Goal: Information Seeking & Learning: Learn about a topic

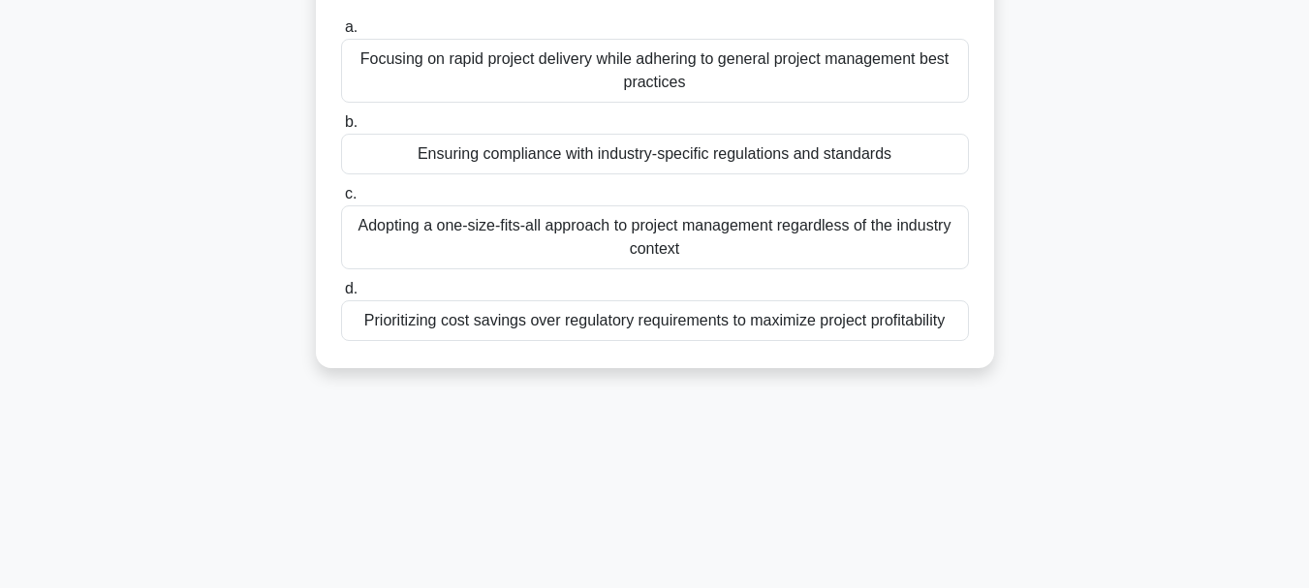
scroll to position [411, 0]
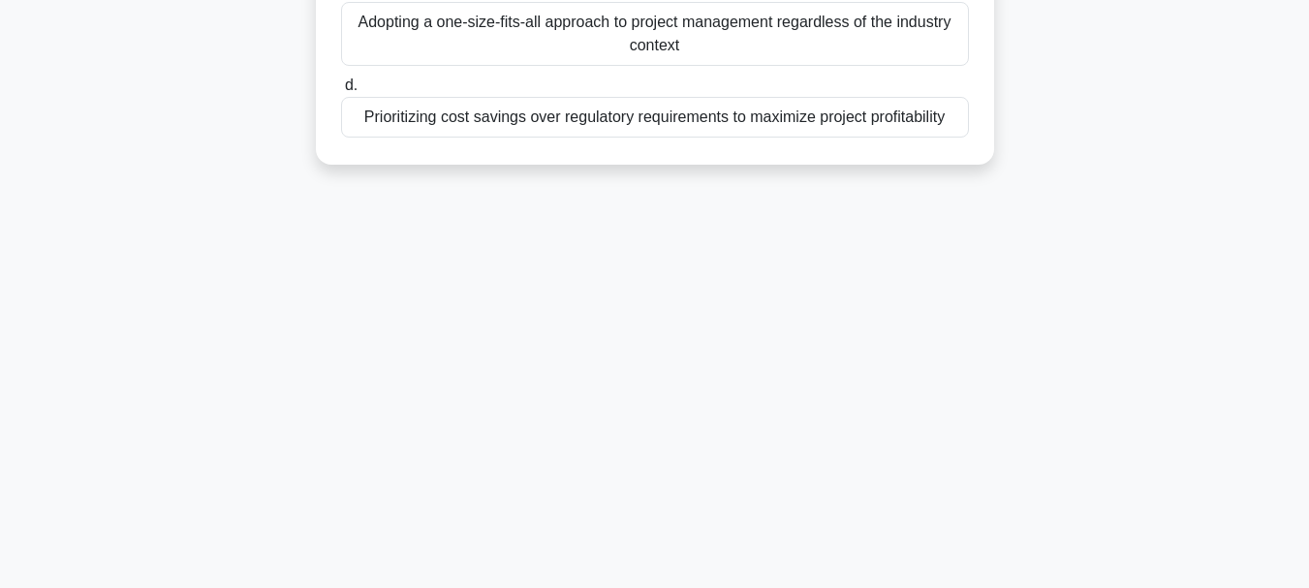
click at [819, 108] on div "Prioritizing cost savings over regulatory requirements to maximize project prof…" at bounding box center [655, 117] width 628 height 41
click at [341, 92] on input "d. Prioritizing cost savings over regulatory requirements to maximize project p…" at bounding box center [341, 85] width 0 height 13
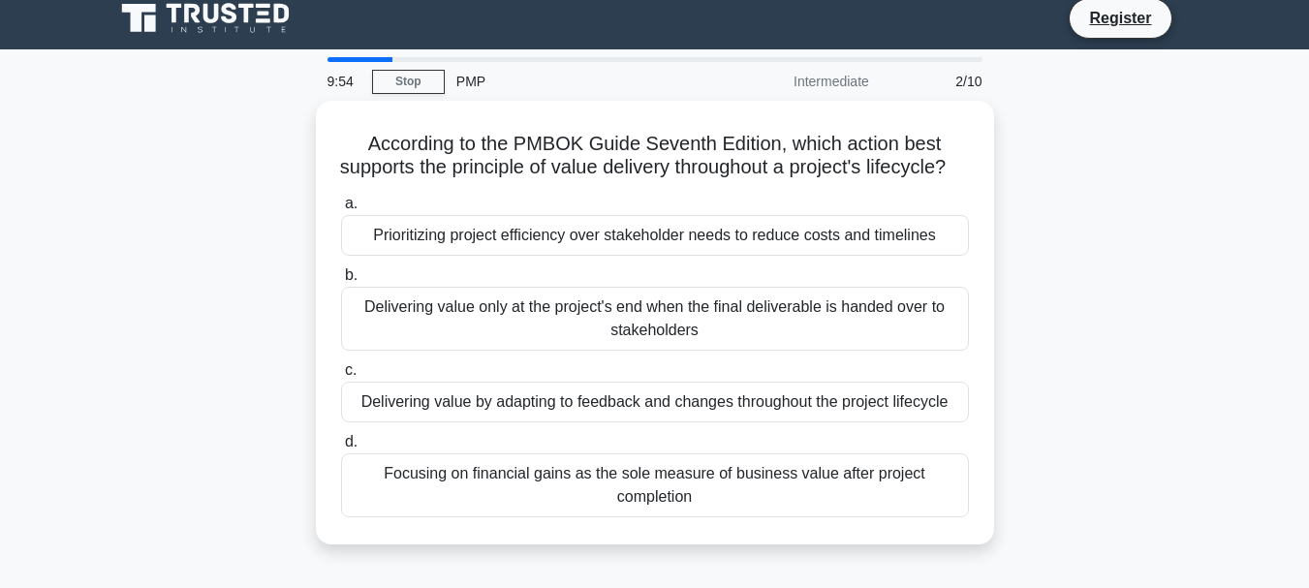
scroll to position [0, 0]
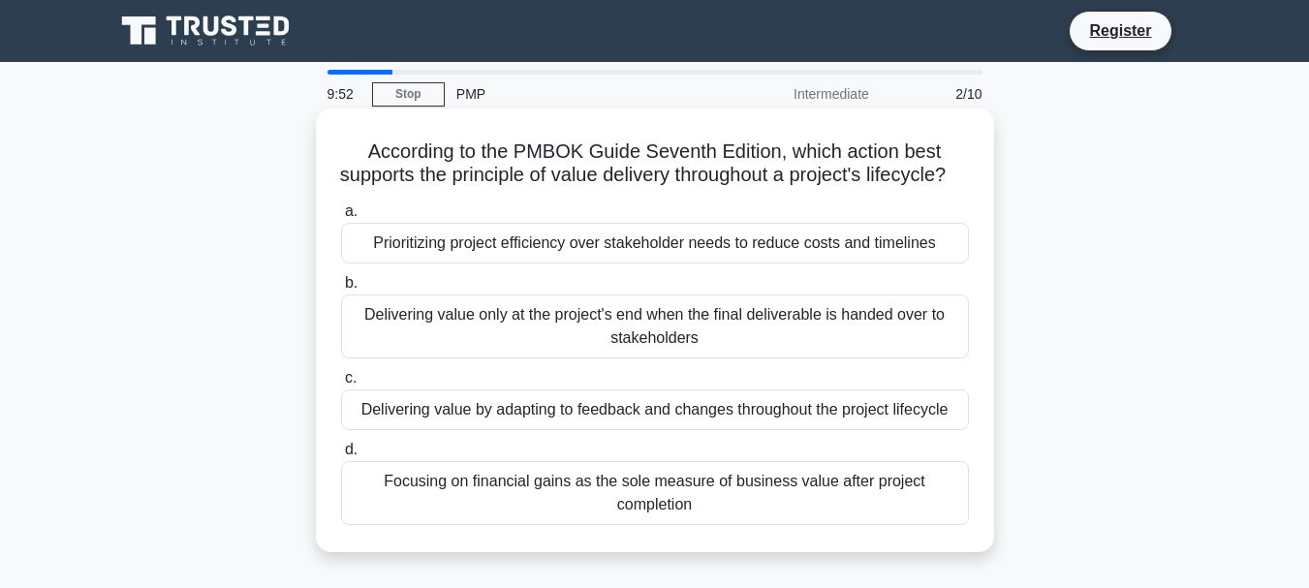
click at [865, 263] on div "Prioritizing project efficiency over stakeholder needs to reduce costs and time…" at bounding box center [655, 243] width 628 height 41
click at [341, 218] on input "a. Prioritizing project efficiency over stakeholder needs to reduce costs and t…" at bounding box center [341, 211] width 0 height 13
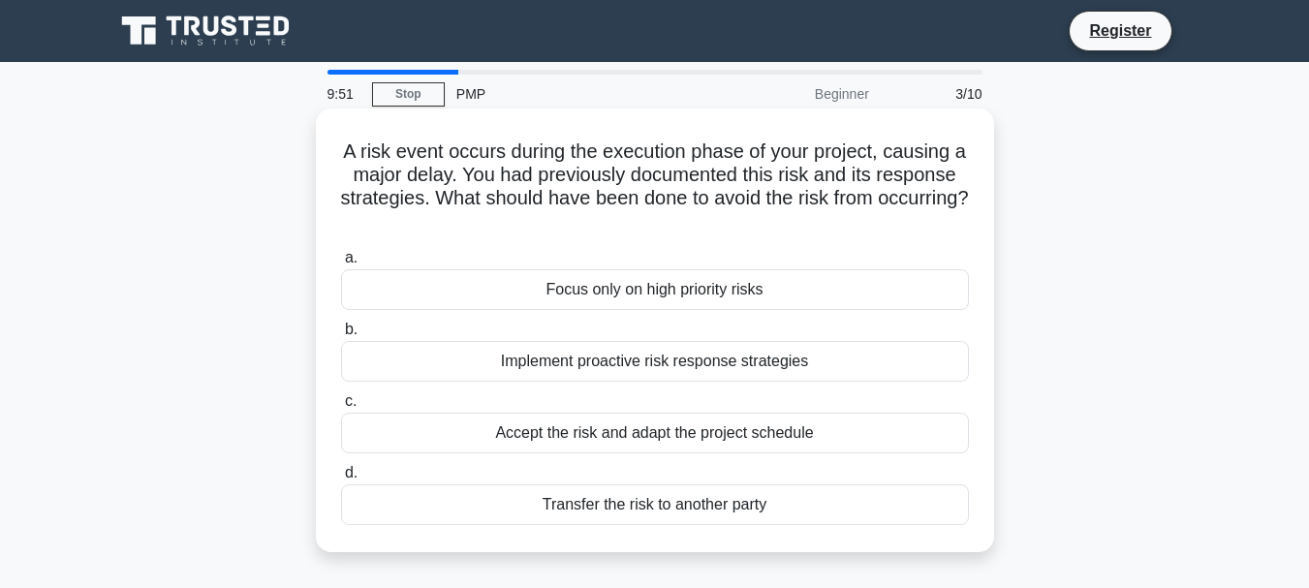
click at [863, 287] on div "Focus only on high priority risks" at bounding box center [655, 289] width 628 height 41
click at [341, 264] on input "a. Focus only on high priority risks" at bounding box center [341, 258] width 0 height 13
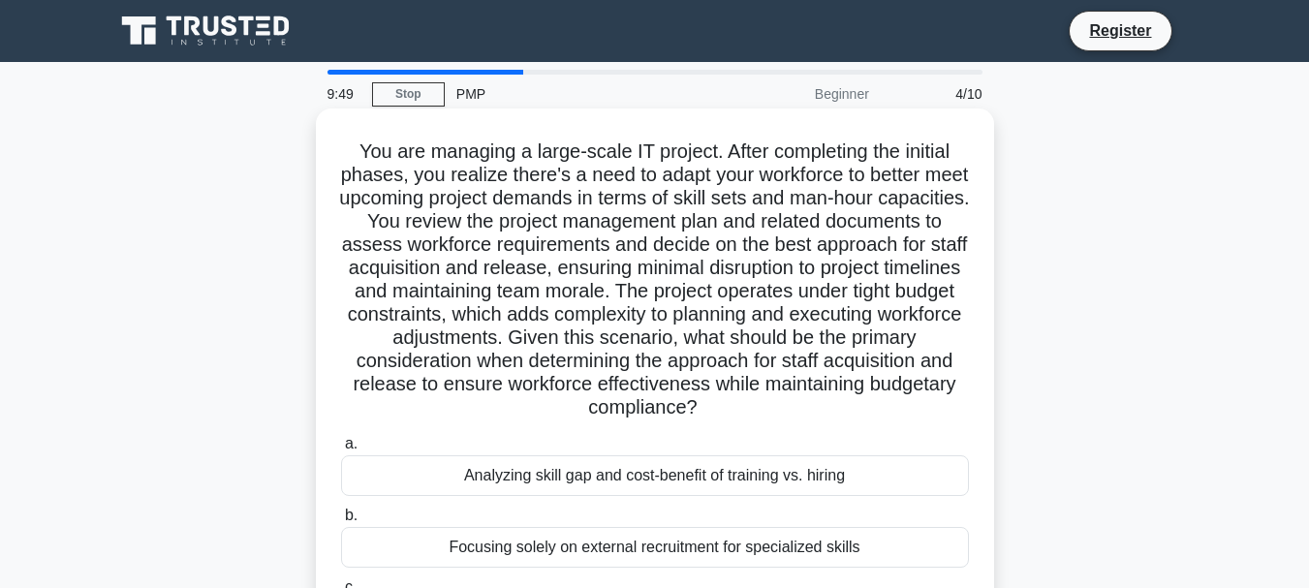
click at [844, 470] on div "Analyzing skill gap and cost-benefit of training vs. hiring" at bounding box center [655, 475] width 628 height 41
click at [341, 450] on input "a. Analyzing skill gap and cost-benefit of training vs. hiring" at bounding box center [341, 444] width 0 height 13
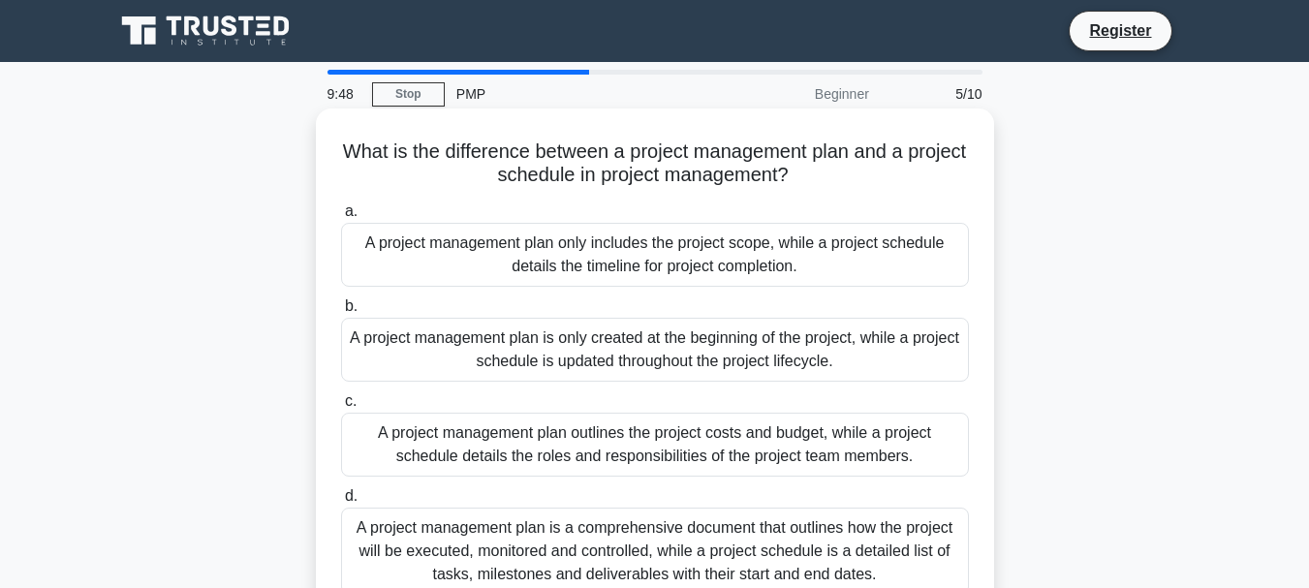
click at [839, 445] on div "A project management plan outlines the project costs and budget, while a projec…" at bounding box center [655, 445] width 628 height 64
click at [341, 408] on input "c. A project management plan outlines the project costs and budget, while a pro…" at bounding box center [341, 401] width 0 height 13
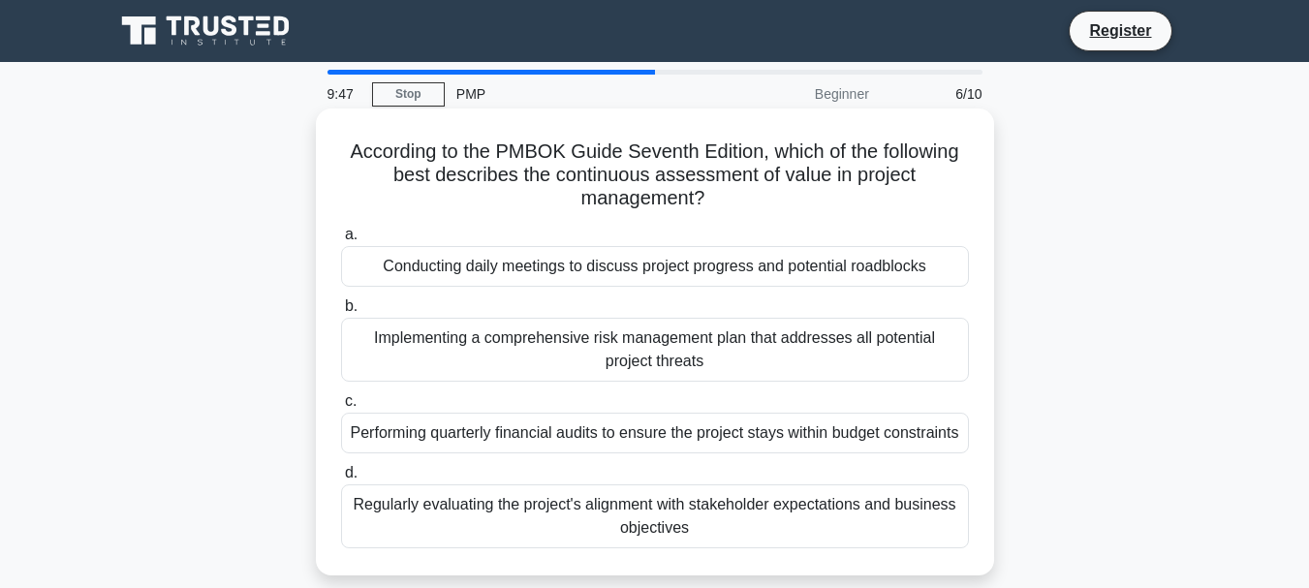
click at [811, 356] on div "Implementing a comprehensive risk management plan that addresses all potential …" at bounding box center [655, 350] width 628 height 64
click at [341, 313] on input "b. Implementing a comprehensive risk management plan that addresses all potenti…" at bounding box center [341, 306] width 0 height 13
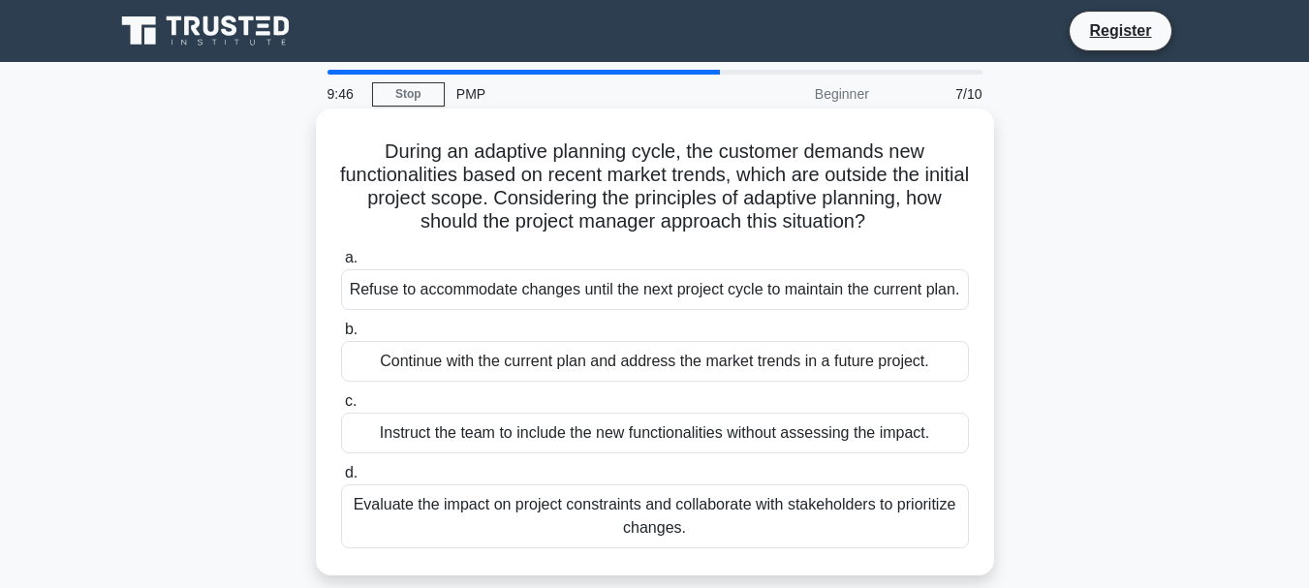
click at [791, 300] on div "Refuse to accommodate changes until the next project cycle to maintain the curr…" at bounding box center [655, 289] width 628 height 41
click at [341, 264] on input "a. Refuse to accommodate changes until the next project cycle to maintain the c…" at bounding box center [341, 258] width 0 height 13
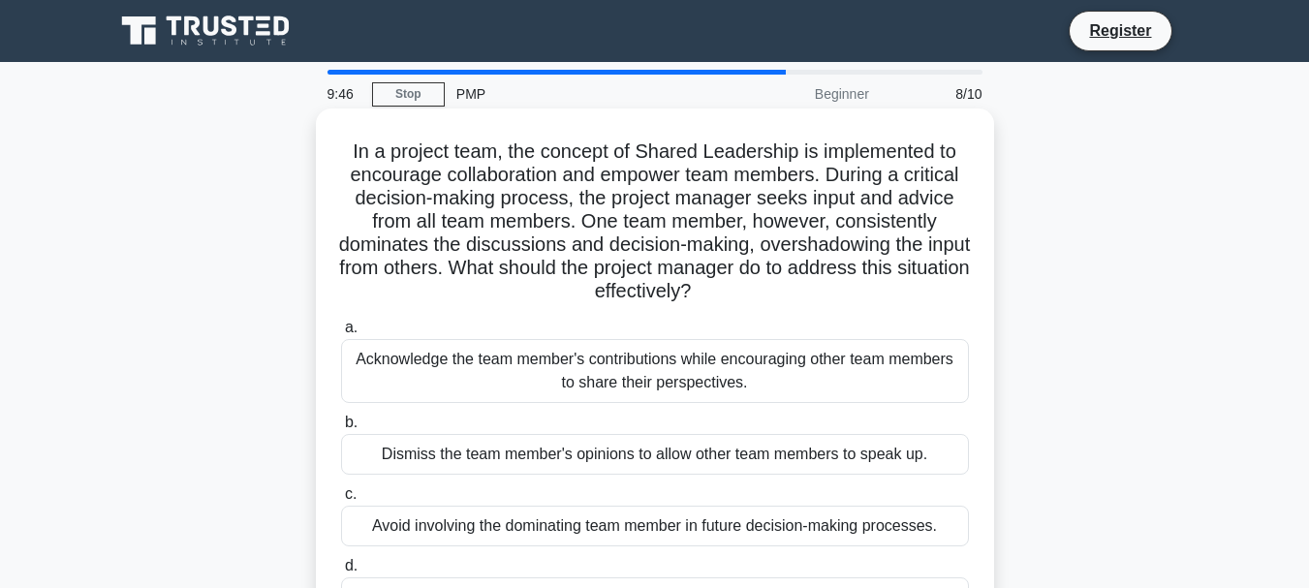
click at [799, 350] on div "Acknowledge the team member's contributions while encouraging other team member…" at bounding box center [655, 371] width 628 height 64
click at [341, 334] on input "a. Acknowledge the team member's contributions while encouraging other team mem…" at bounding box center [341, 328] width 0 height 13
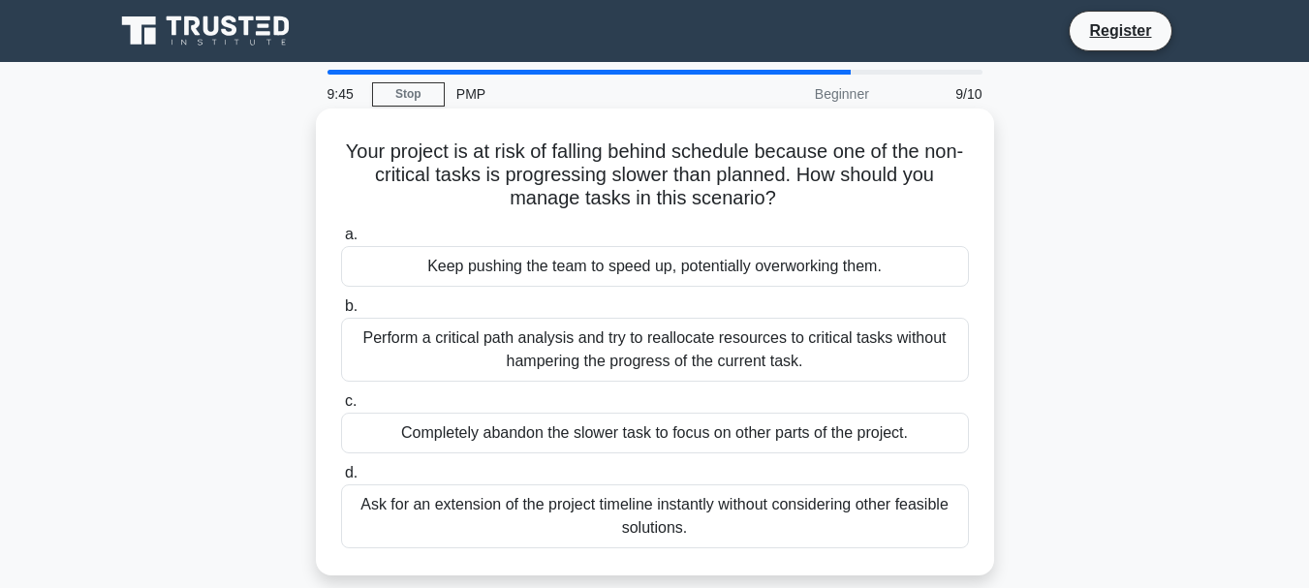
click at [806, 399] on label "c. Completely abandon the slower task to focus on other parts of the project." at bounding box center [655, 421] width 628 height 64
click at [341, 399] on input "c. Completely abandon the slower task to focus on other parts of the project." at bounding box center [341, 401] width 0 height 13
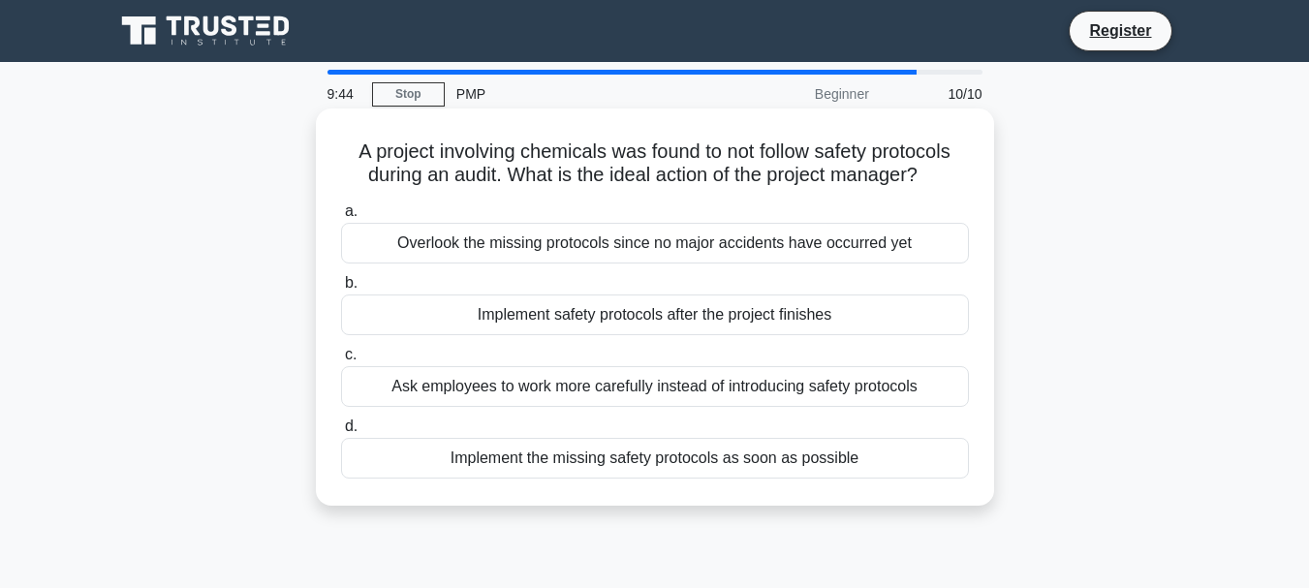
click at [808, 429] on label "d. Implement the missing safety protocols as soon as possible" at bounding box center [655, 447] width 628 height 64
click at [341, 429] on input "d. Implement the missing safety protocols as soon as possible" at bounding box center [341, 426] width 0 height 13
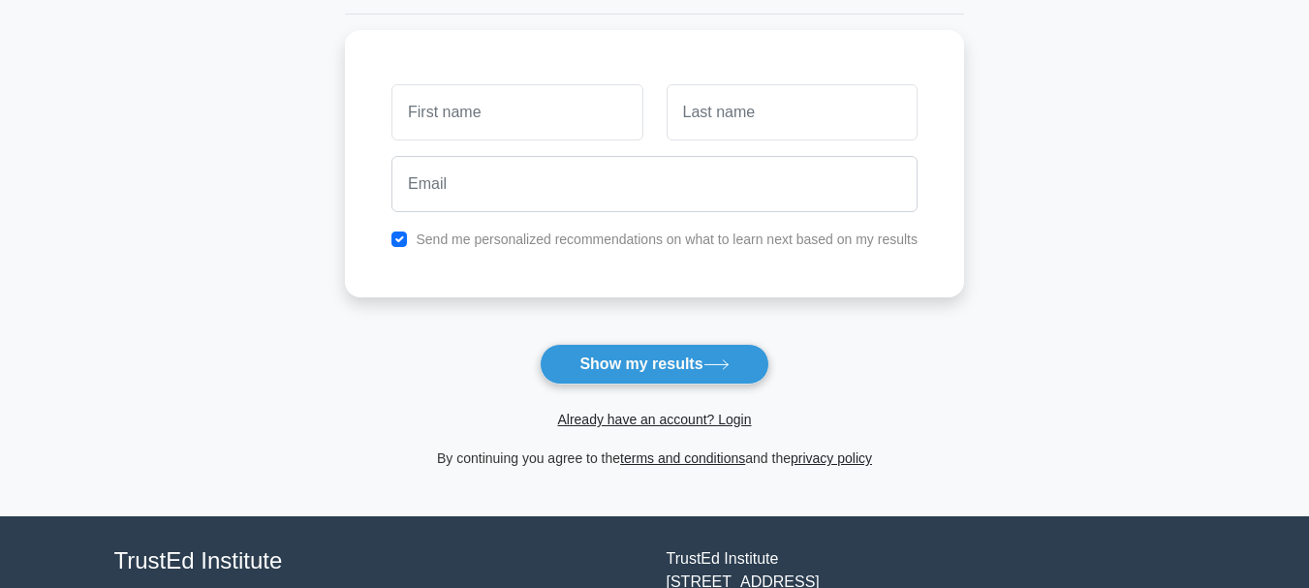
scroll to position [185, 0]
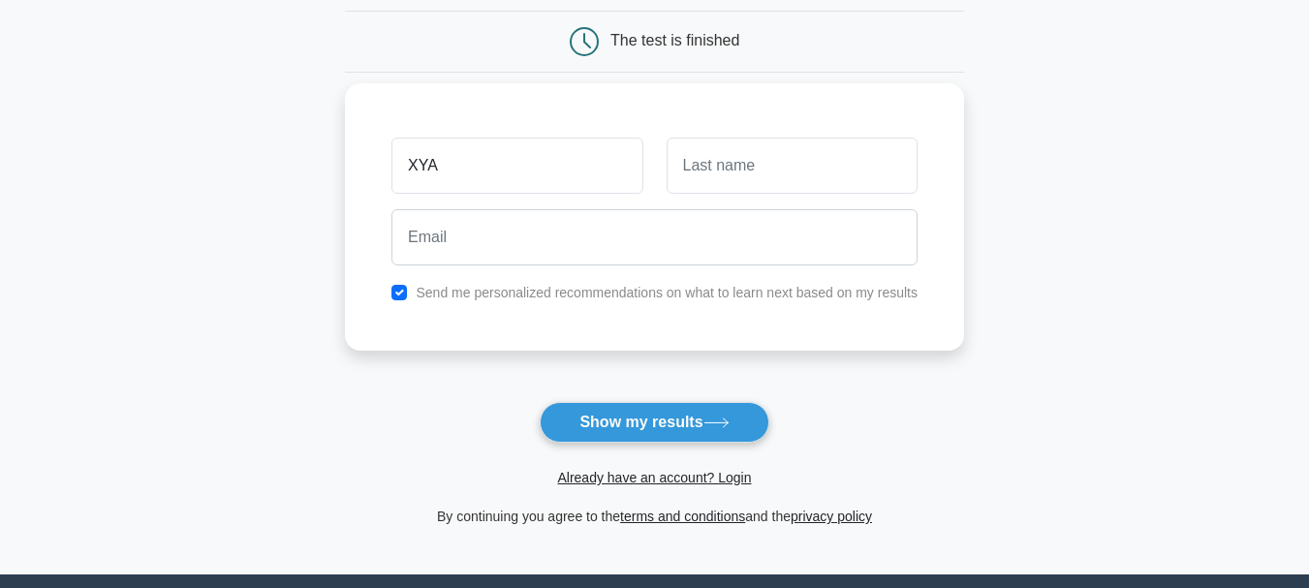
type input "XYA"
type input "FRE"
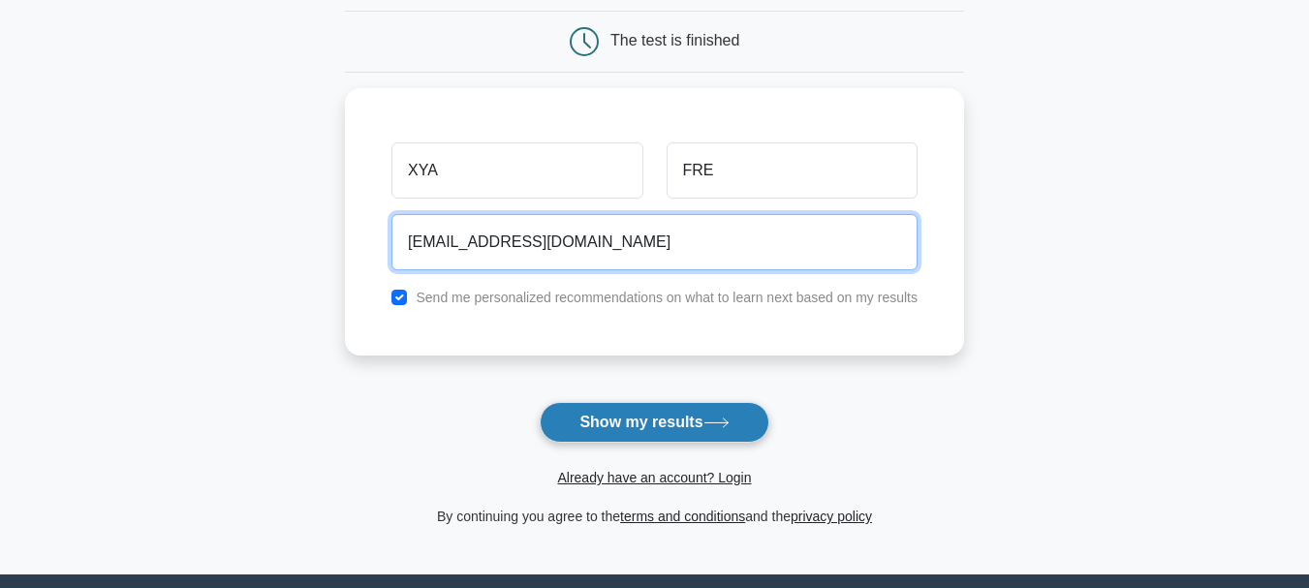
type input "sasajhdaiuwh@gmail.com"
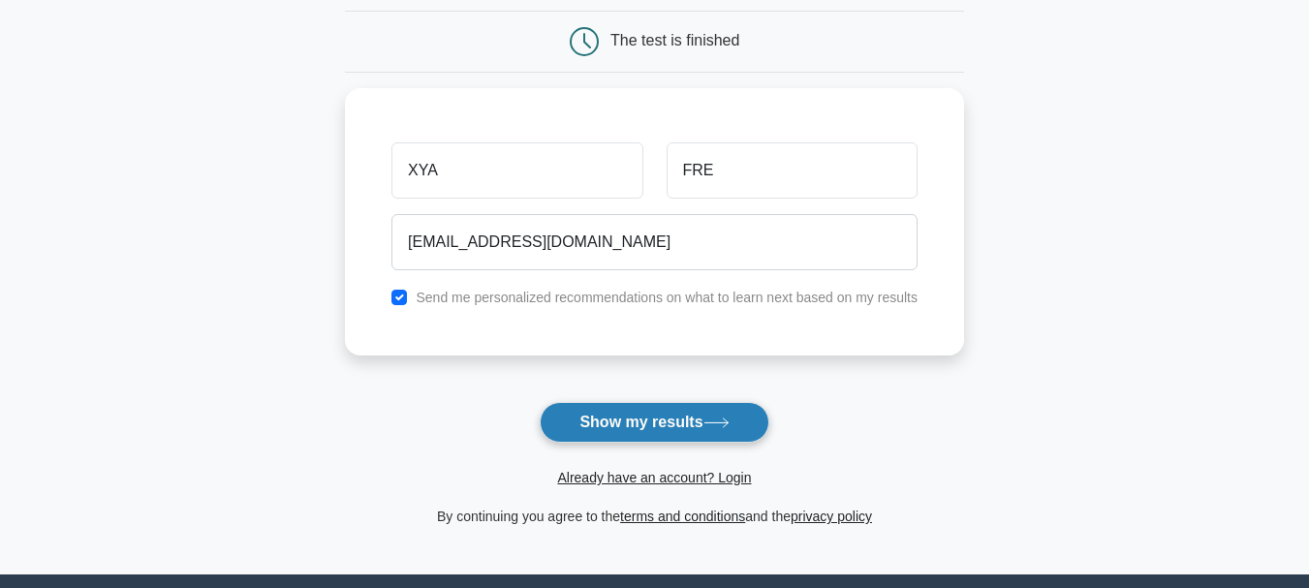
click at [655, 430] on button "Show my results" at bounding box center [654, 422] width 229 height 41
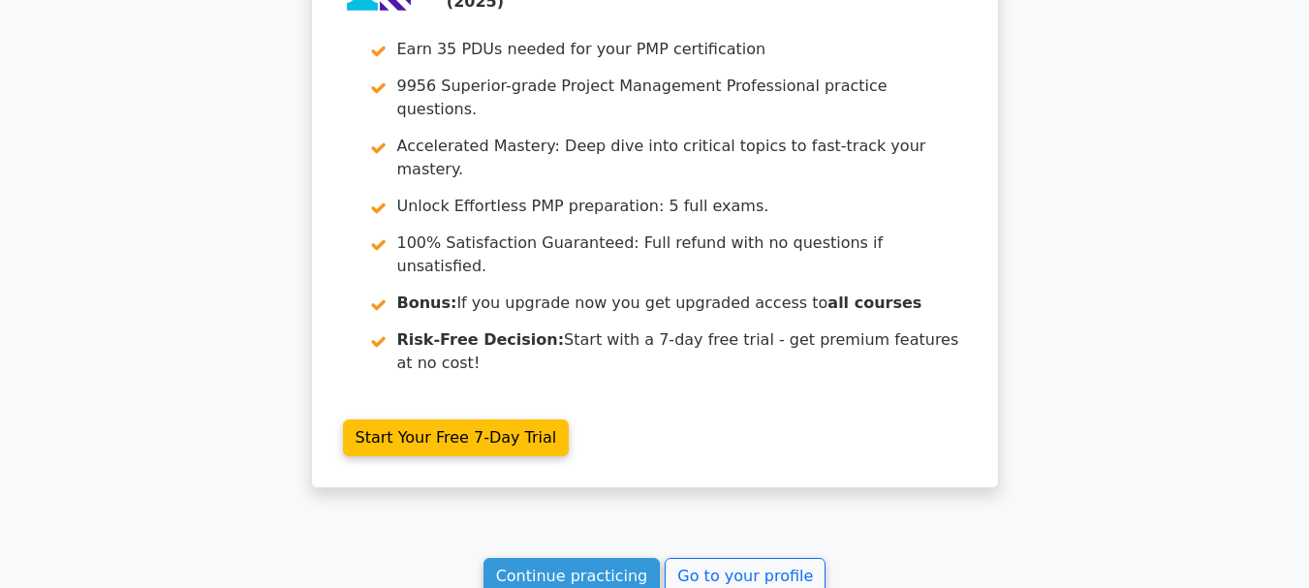
scroll to position [3621, 0]
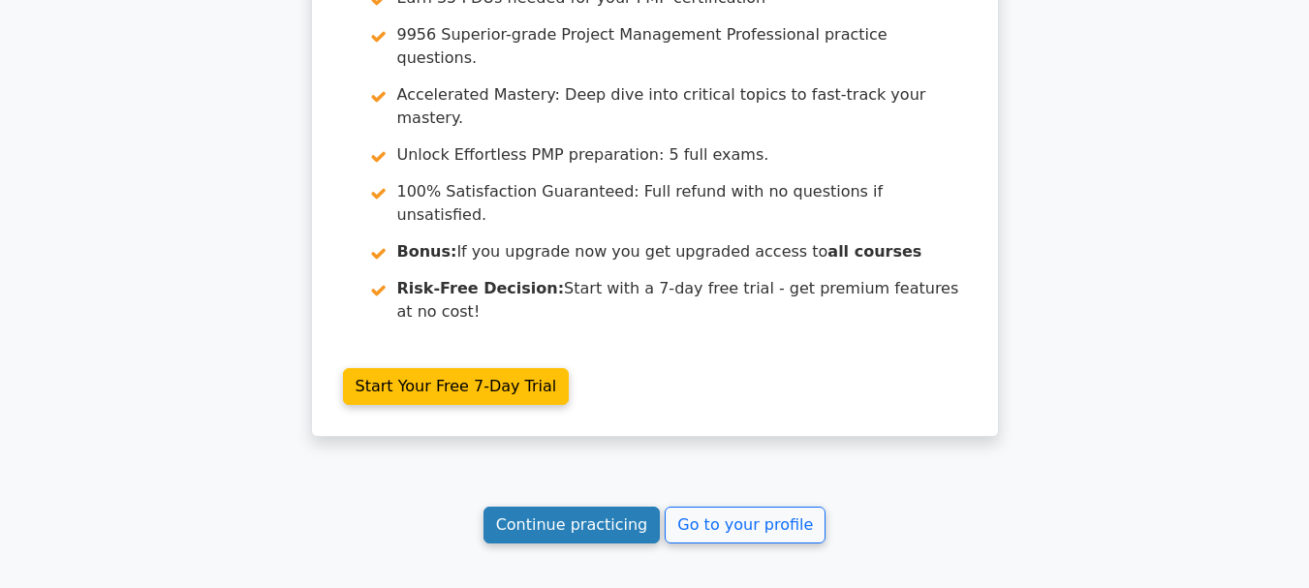
click at [590, 507] on link "Continue practicing" at bounding box center [571, 525] width 177 height 37
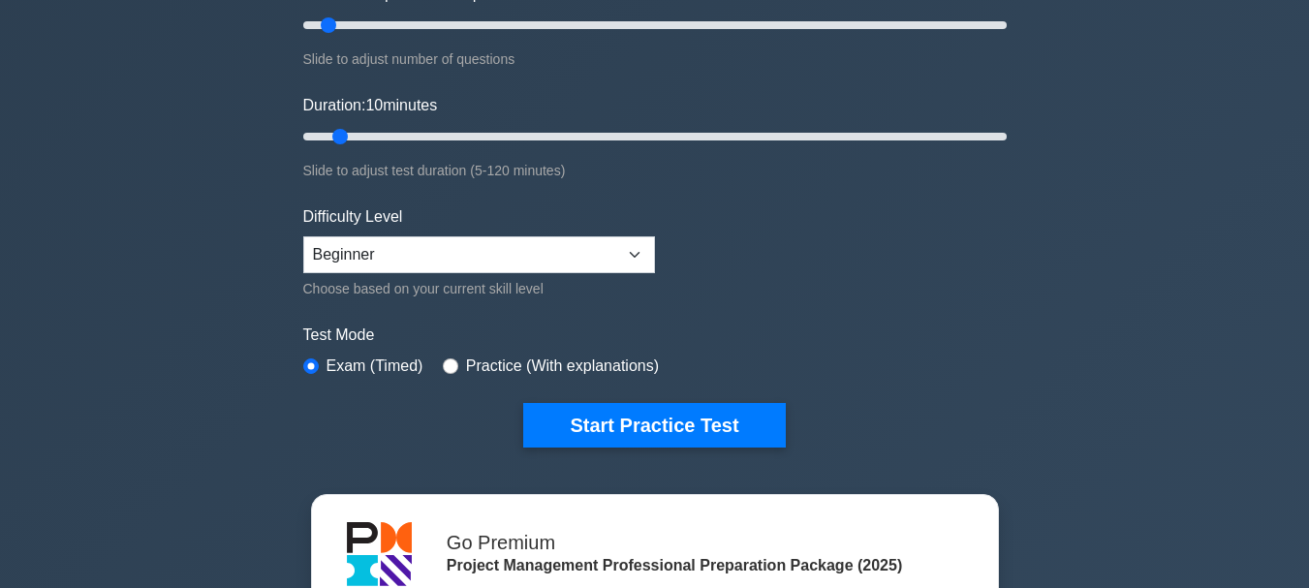
scroll to position [296, 0]
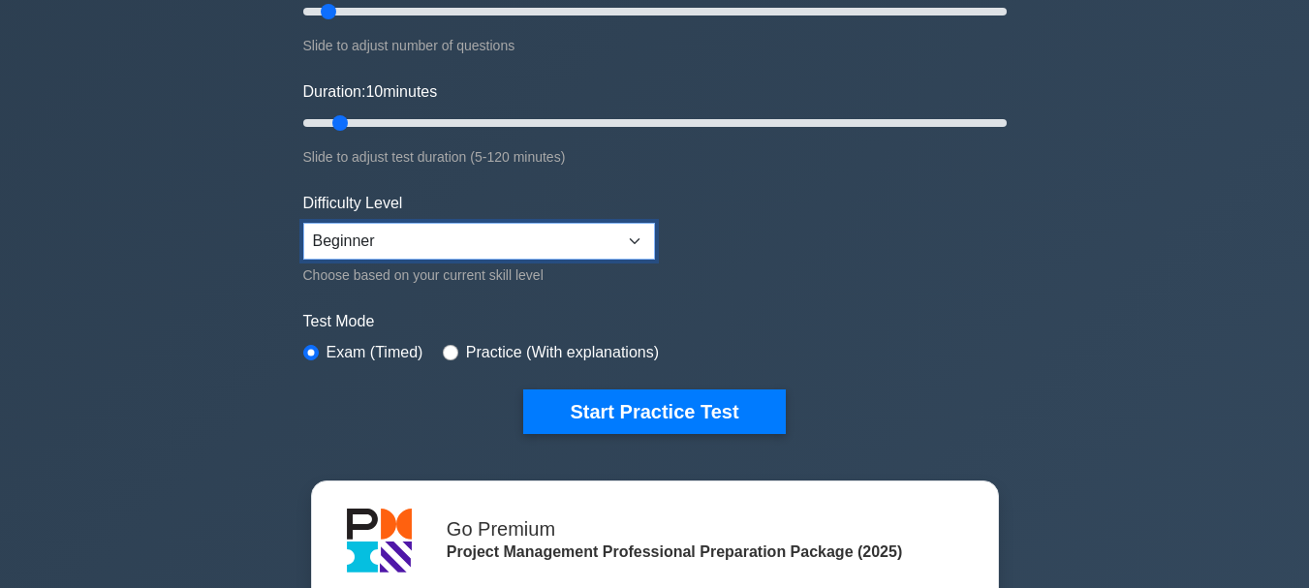
click at [470, 247] on select "Beginner Intermediate Expert" at bounding box center [479, 241] width 352 height 37
select select "expert"
click at [303, 223] on select "Beginner Intermediate Expert" at bounding box center [479, 241] width 352 height 37
click at [443, 349] on input "radio" at bounding box center [450, 352] width 15 height 15
radio input "true"
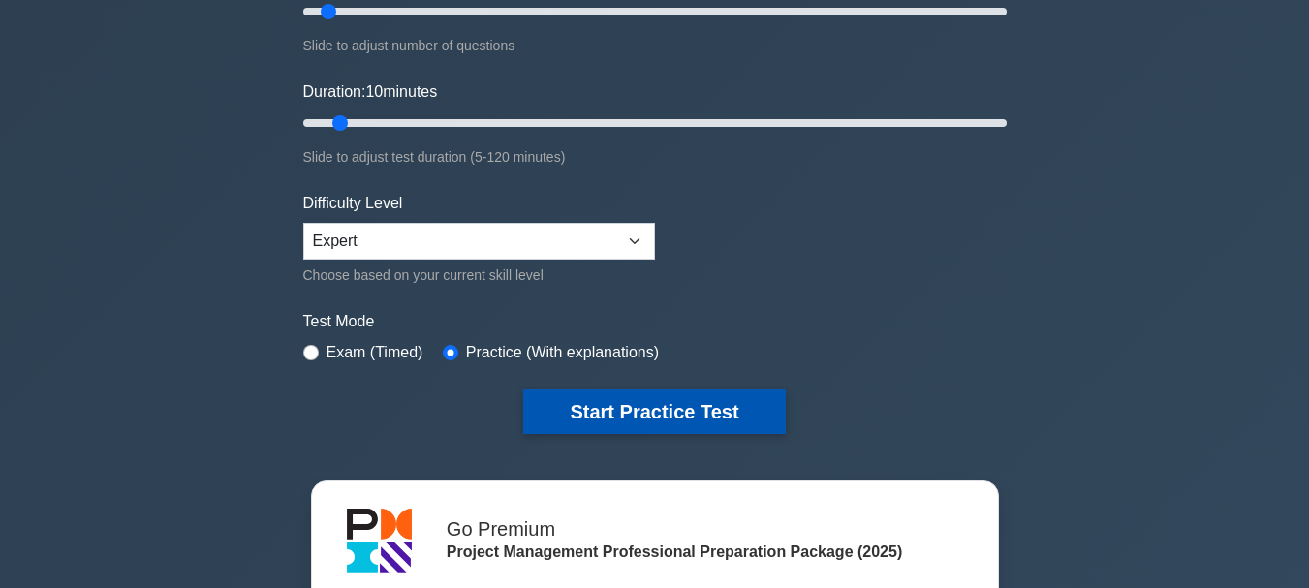
click at [600, 407] on button "Start Practice Test" at bounding box center [654, 411] width 262 height 45
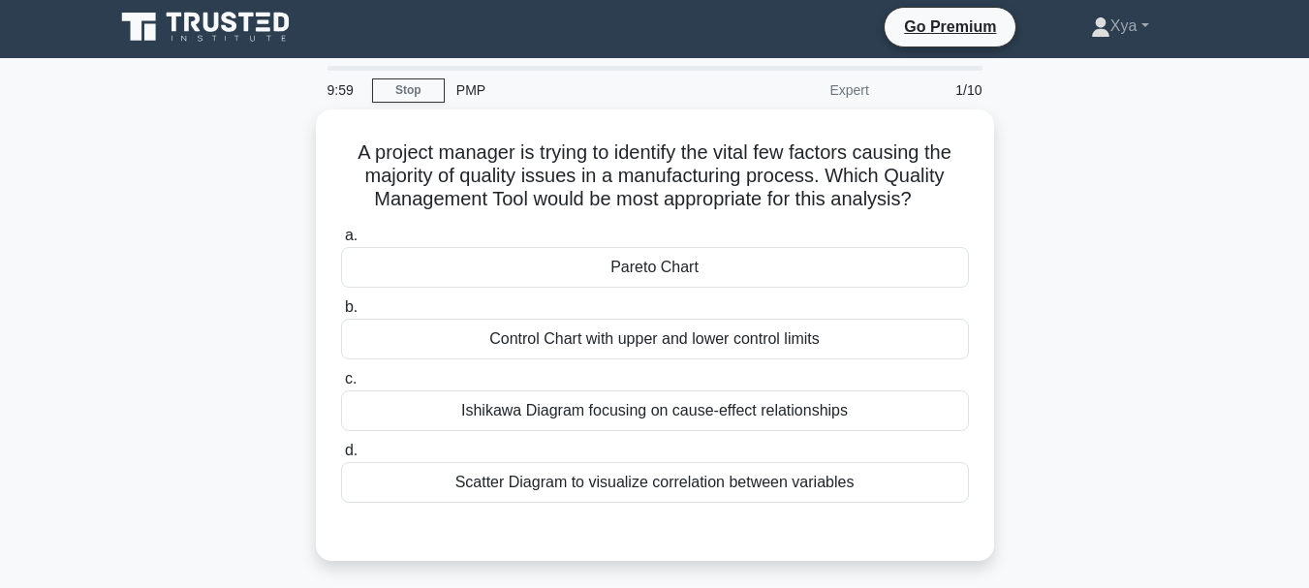
scroll to position [6, 0]
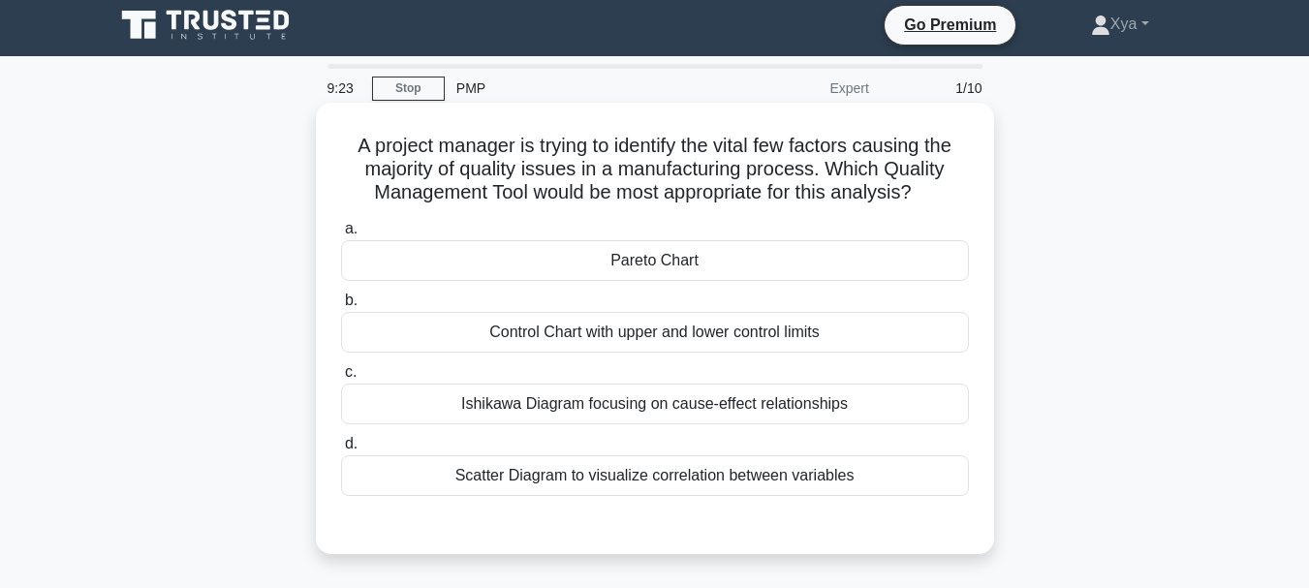
click at [673, 266] on div "Pareto Chart" at bounding box center [655, 260] width 628 height 41
click at [341, 235] on input "a. Pareto Chart" at bounding box center [341, 229] width 0 height 13
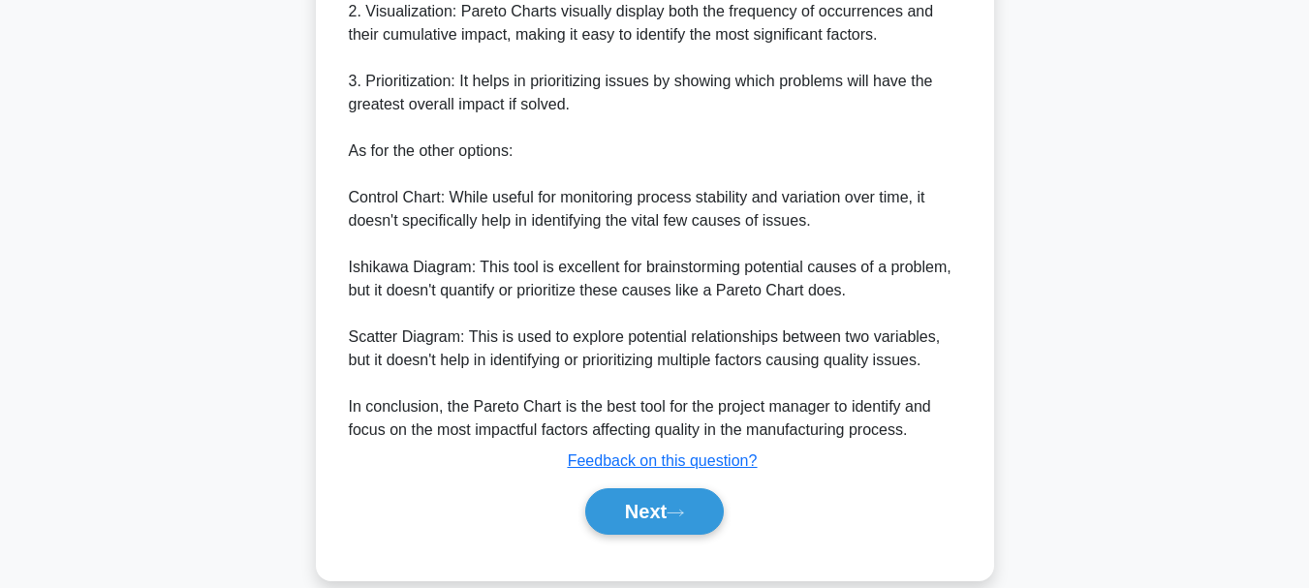
scroll to position [747, 0]
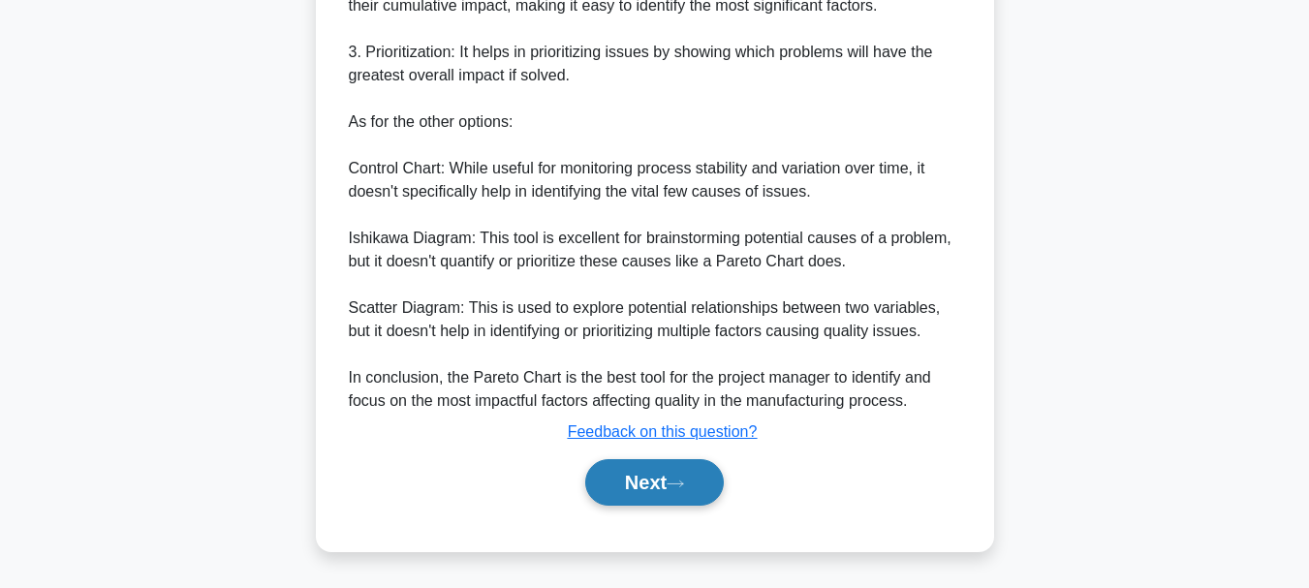
click at [626, 494] on button "Next" at bounding box center [654, 482] width 139 height 46
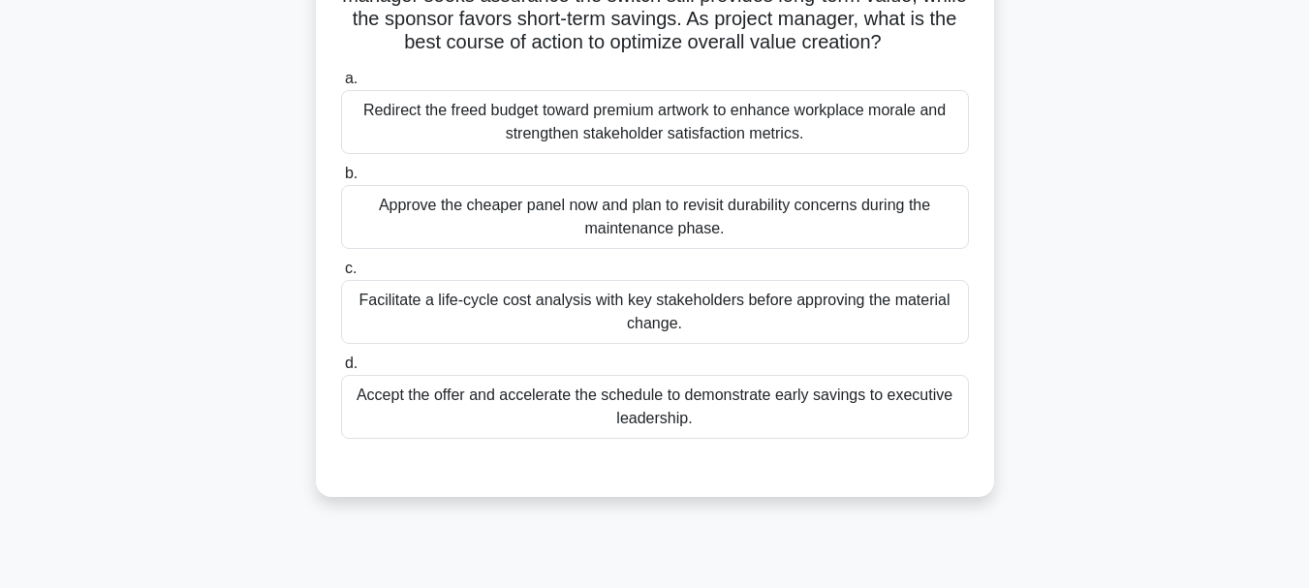
scroll to position [234, 0]
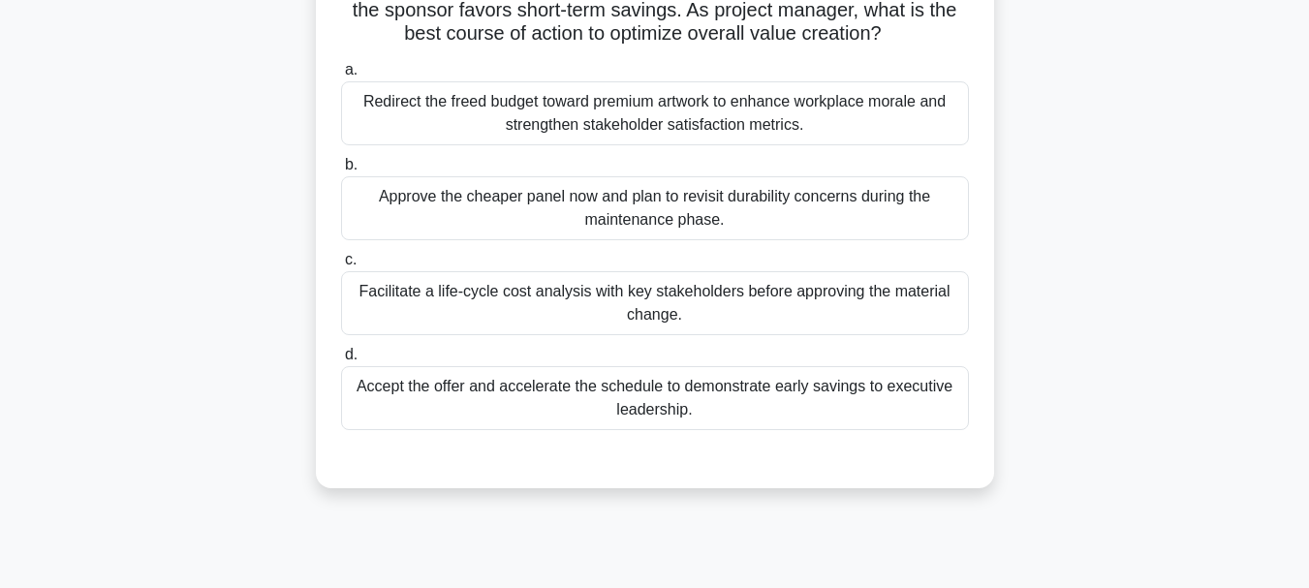
click at [799, 320] on div "Facilitate a life-cycle cost analysis with key stakeholders before approving th…" at bounding box center [655, 303] width 628 height 64
click at [341, 266] on input "c. Facilitate a life-cycle cost analysis with key stakeholders before approving…" at bounding box center [341, 260] width 0 height 13
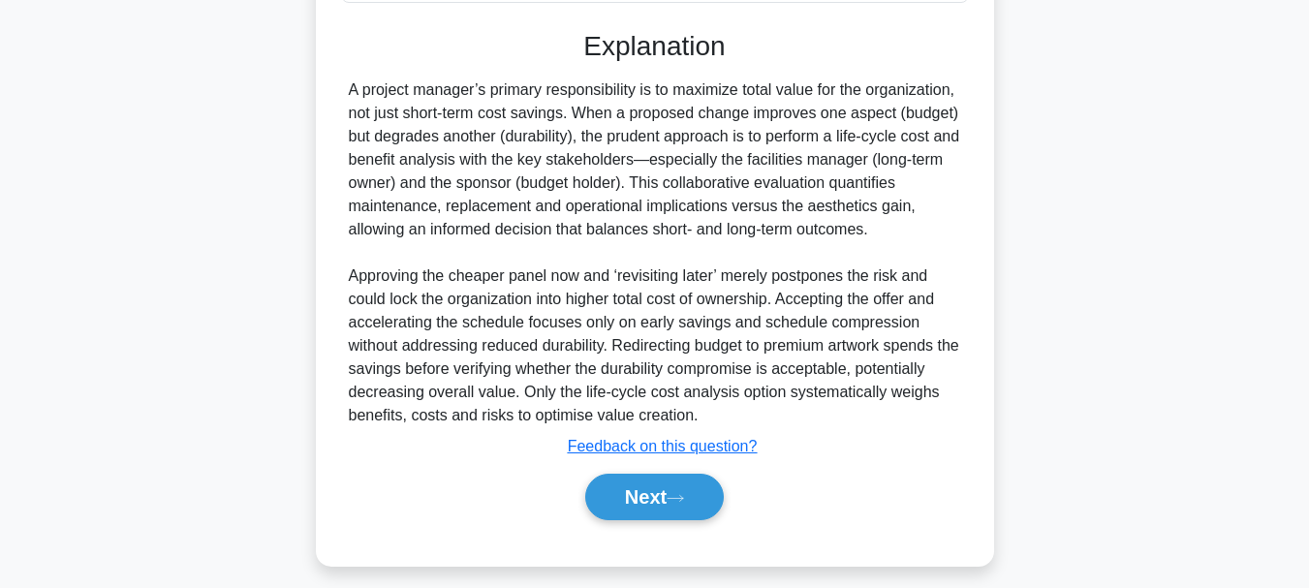
scroll to position [677, 0]
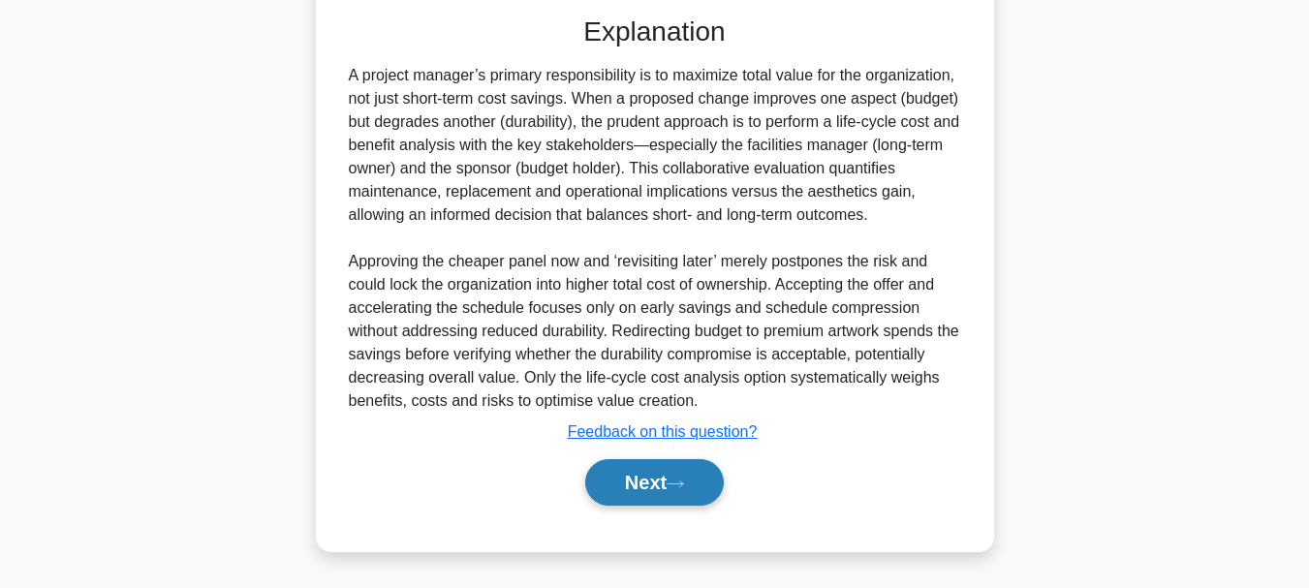
click at [654, 474] on button "Next" at bounding box center [654, 482] width 139 height 46
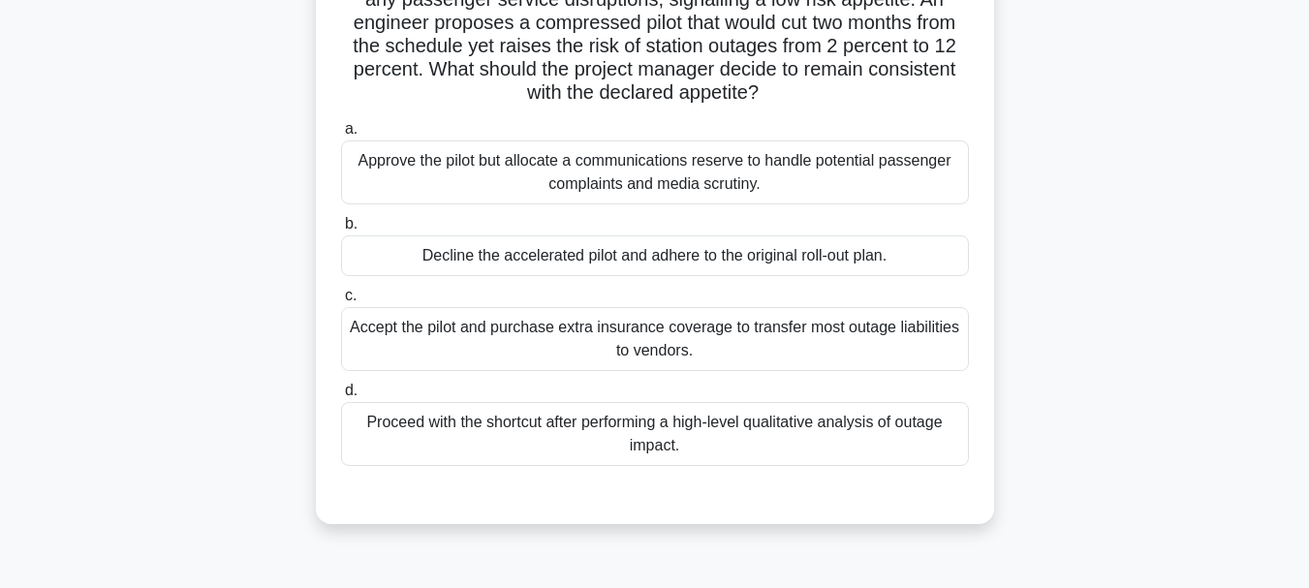
scroll to position [207, 0]
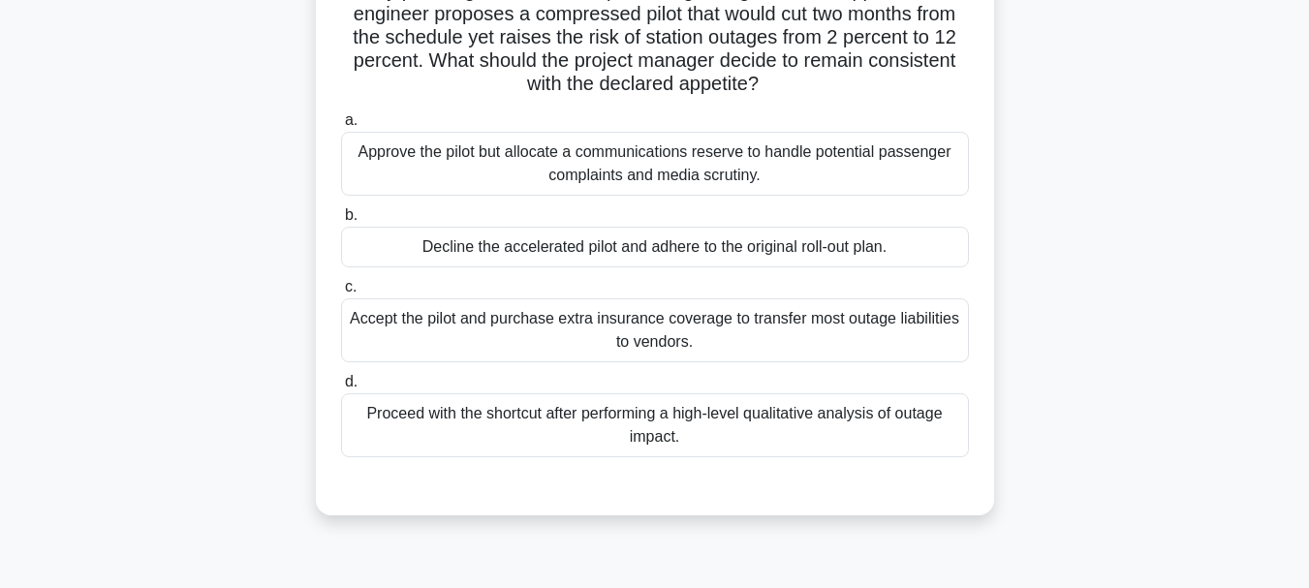
click at [581, 399] on div "Proceed with the shortcut after performing a high-level qualitative analysis of…" at bounding box center [655, 425] width 628 height 64
click at [341, 388] on input "d. Proceed with the shortcut after performing a high-level qualitative analysis…" at bounding box center [341, 382] width 0 height 13
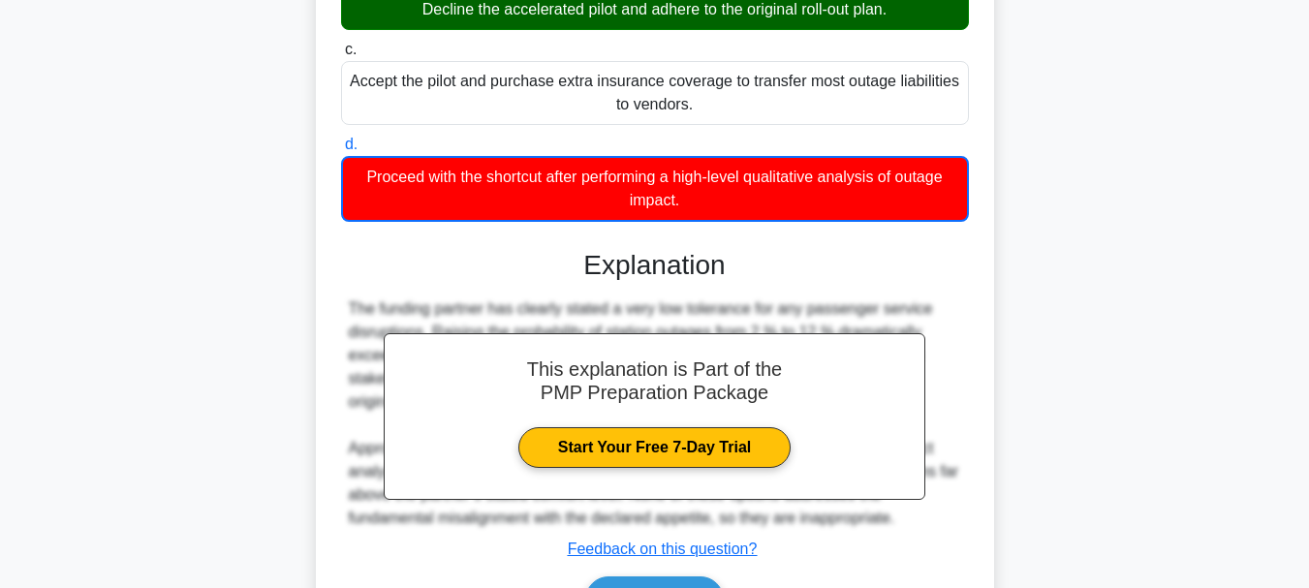
scroll to position [563, 0]
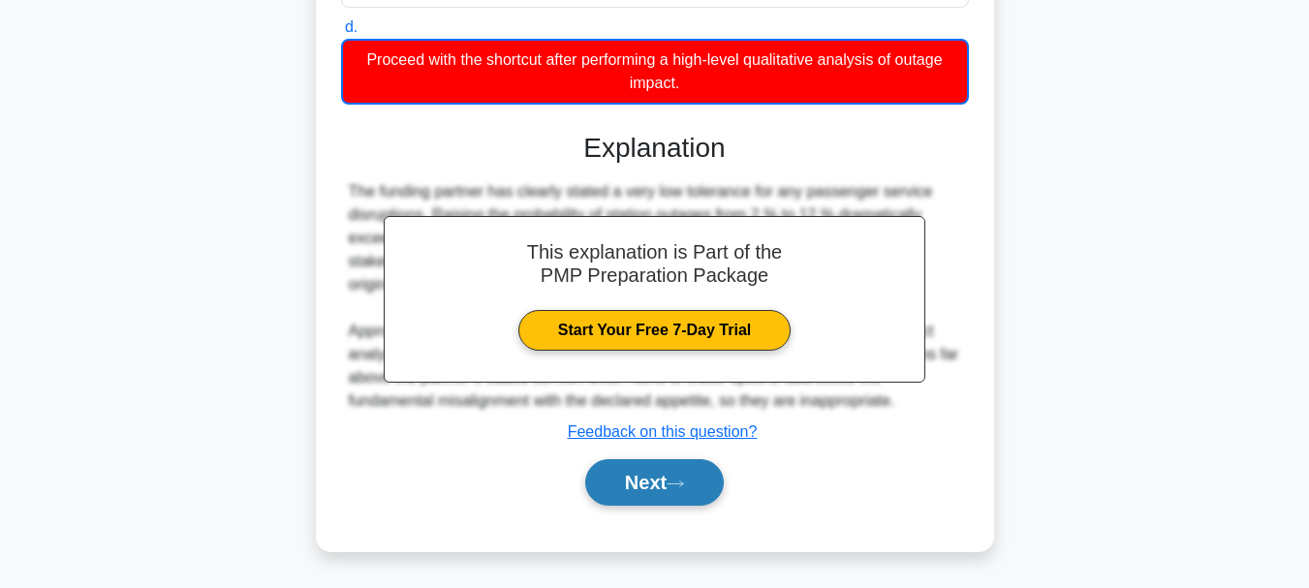
click at [662, 493] on button "Next" at bounding box center [654, 482] width 139 height 46
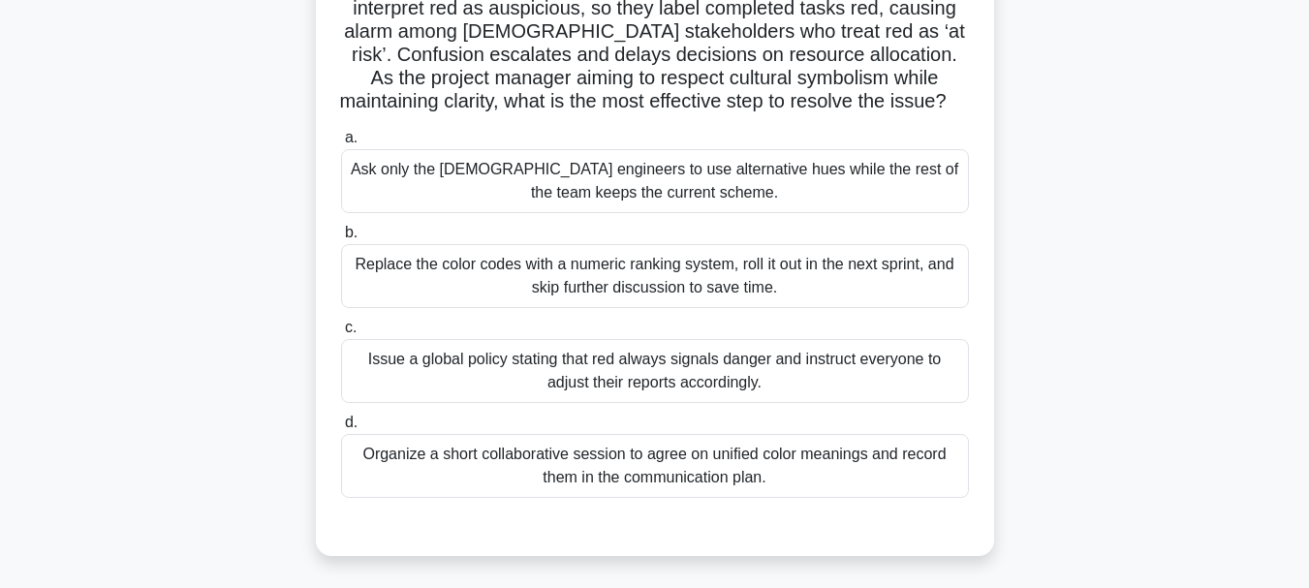
scroll to position [196, 0]
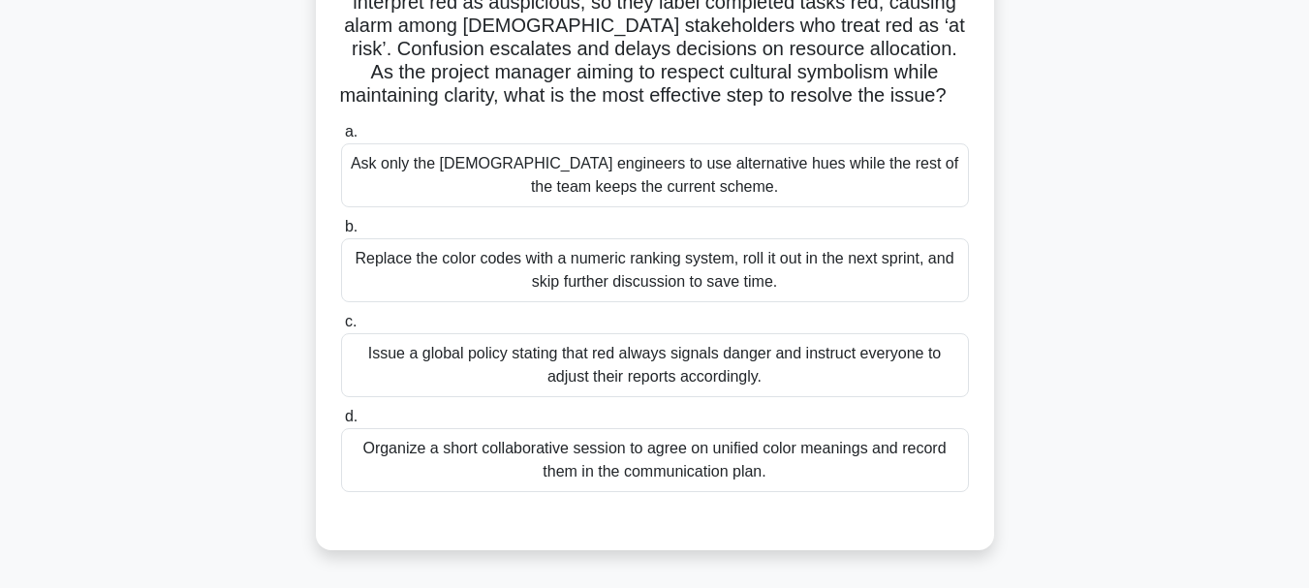
click at [702, 469] on div "Organize a short collaborative session to agree on unified color meanings and r…" at bounding box center [655, 460] width 628 height 64
click at [341, 423] on input "d. Organize a short collaborative session to agree on unified color meanings an…" at bounding box center [341, 417] width 0 height 13
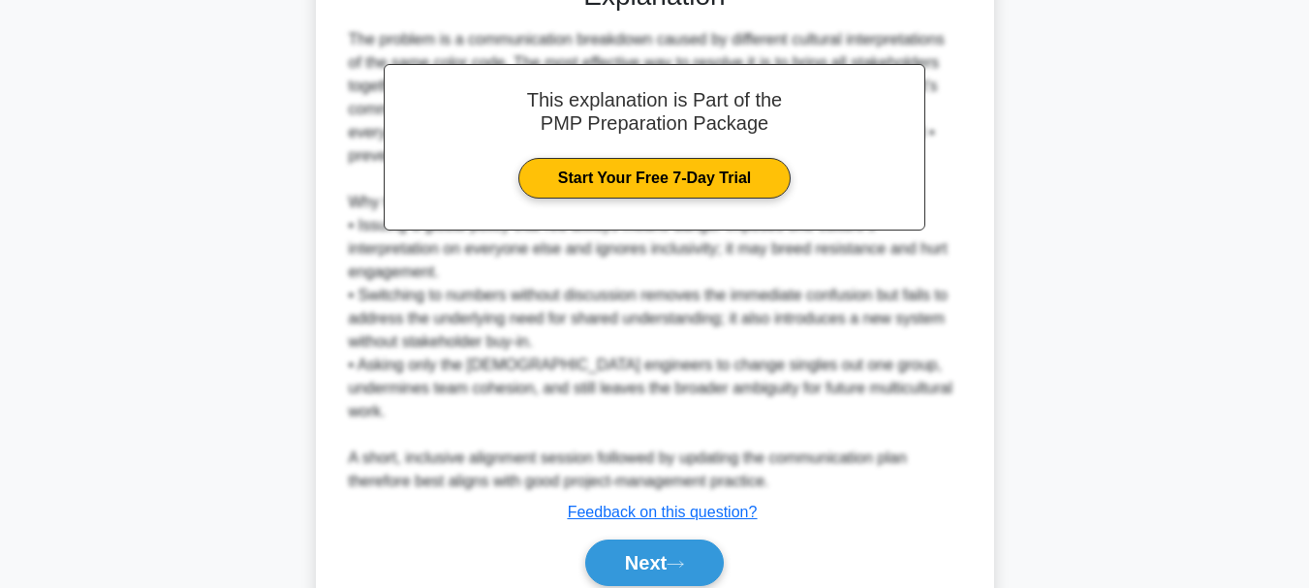
scroll to position [750, 0]
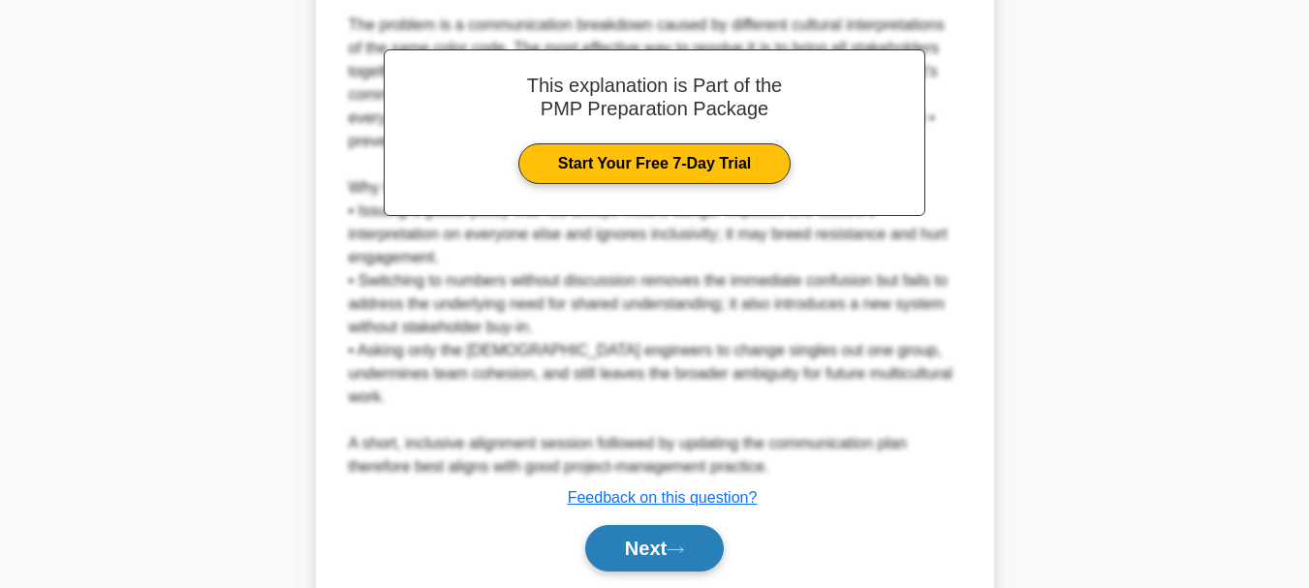
click at [707, 526] on button "Next" at bounding box center [654, 548] width 139 height 46
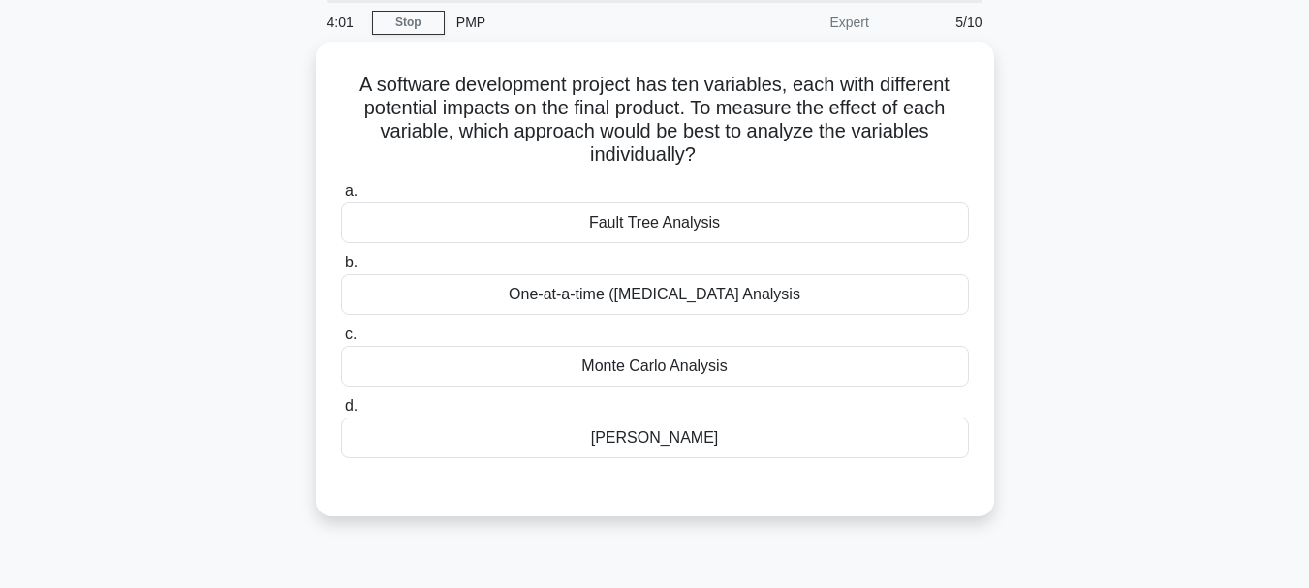
scroll to position [68, 0]
click at [717, 290] on div "One-at-a-time (OAT) Sensitivity Analysis" at bounding box center [655, 293] width 628 height 41
click at [341, 268] on input "b. One-at-a-time (OAT) Sensitivity Analysis" at bounding box center [341, 262] width 0 height 13
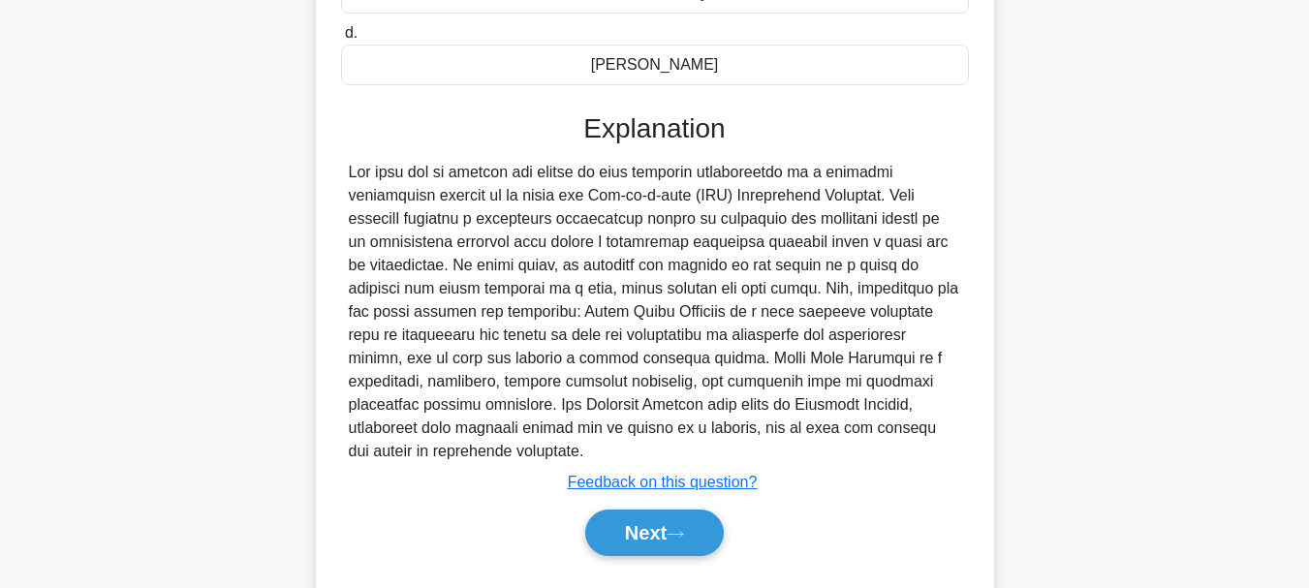
scroll to position [468, 0]
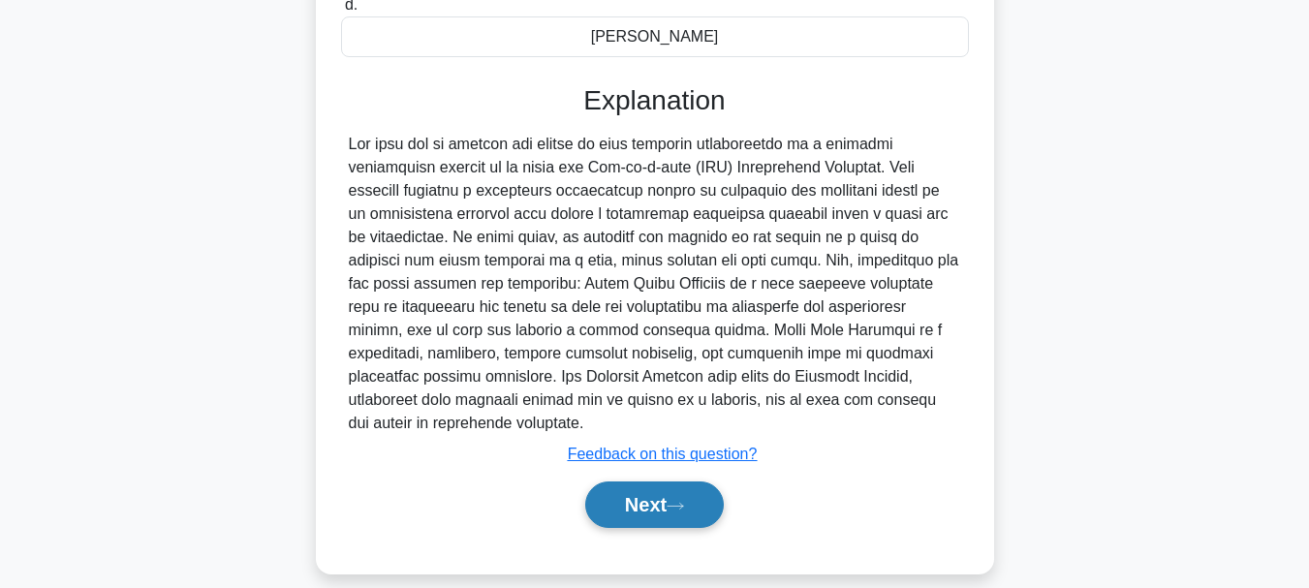
click at [634, 492] on button "Next" at bounding box center [654, 504] width 139 height 46
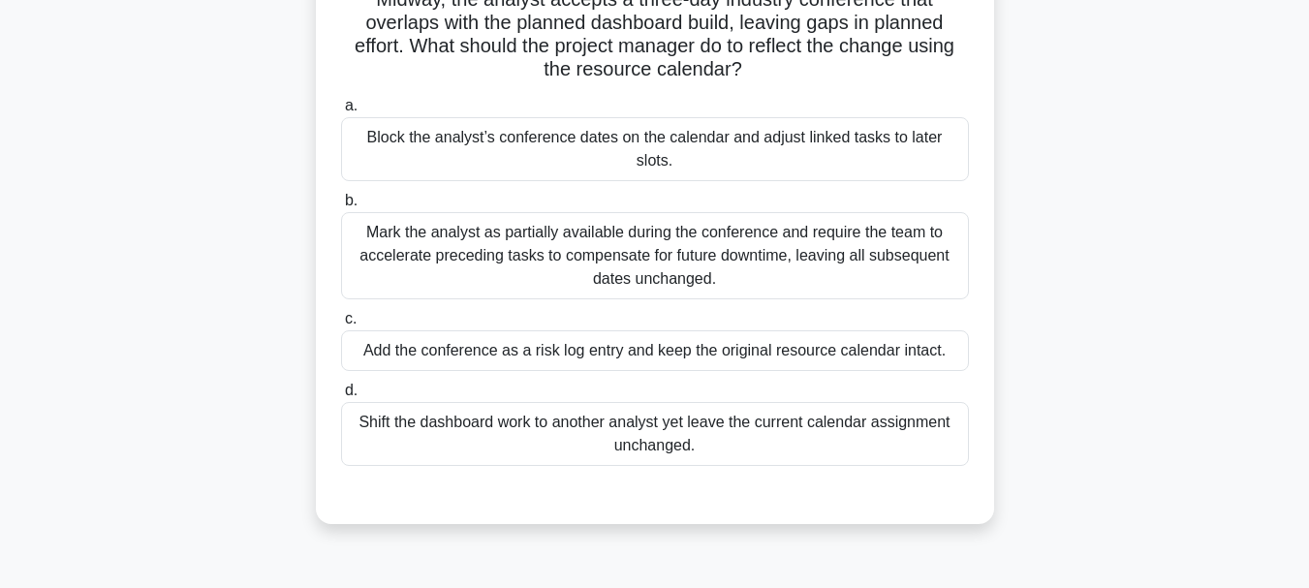
scroll to position [205, 0]
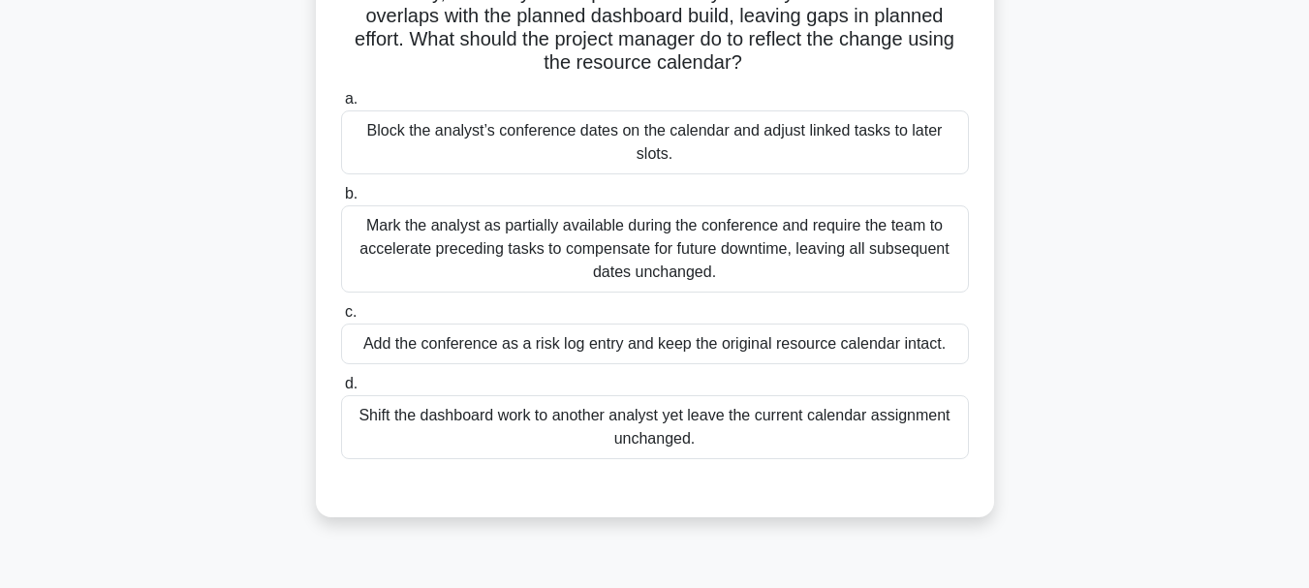
click at [727, 324] on div "Add the conference as a risk log entry and keep the original resource calendar …" at bounding box center [655, 344] width 628 height 41
click at [341, 311] on input "c. Add the conference as a risk log entry and keep the original resource calend…" at bounding box center [341, 312] width 0 height 13
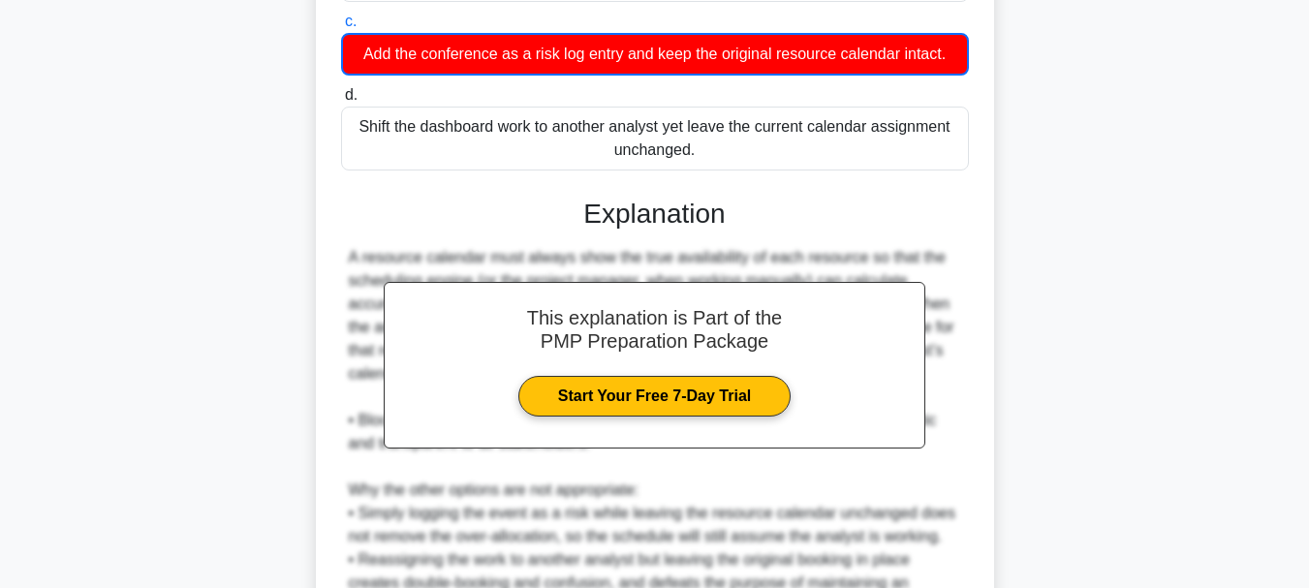
scroll to position [736, 0]
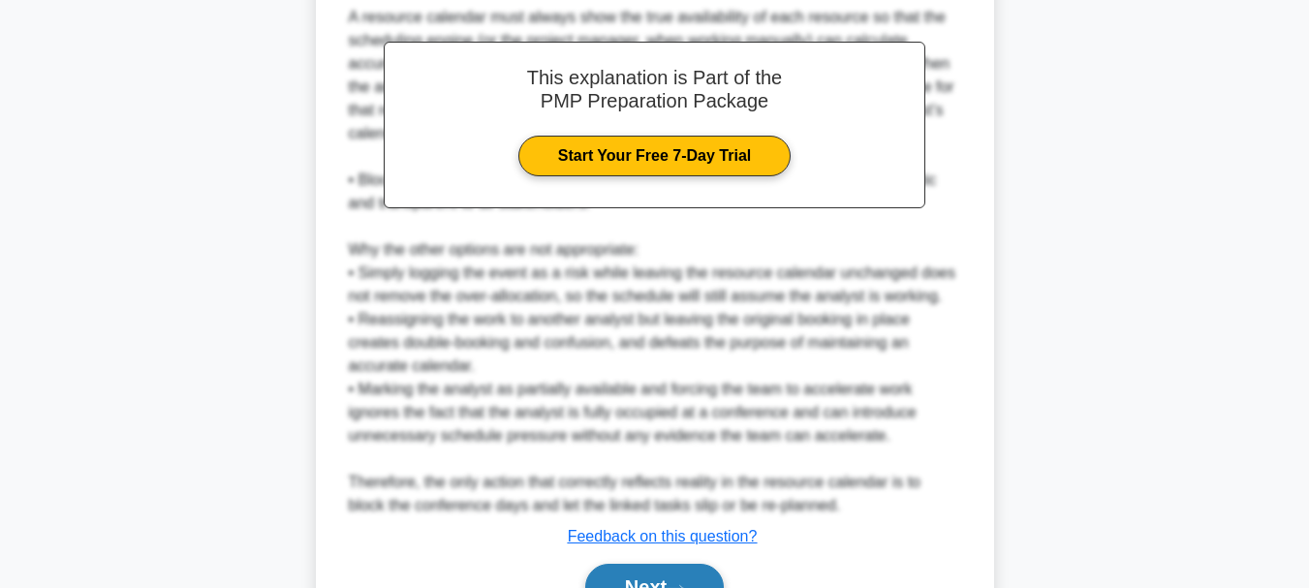
click at [659, 572] on button "Next" at bounding box center [654, 587] width 139 height 46
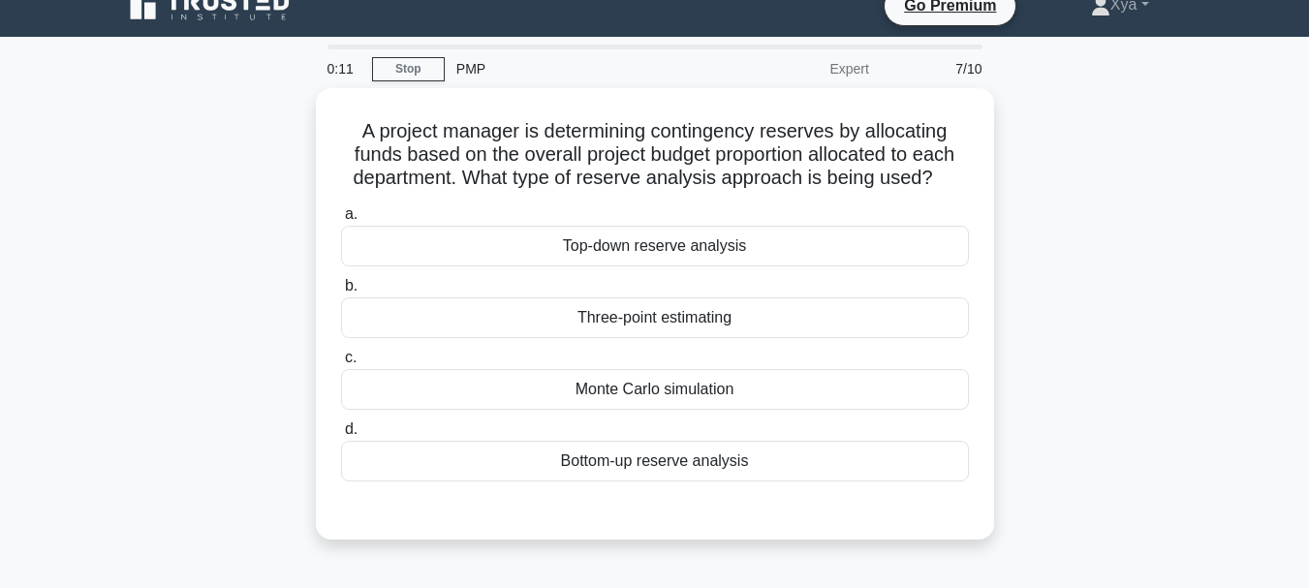
scroll to position [24, 0]
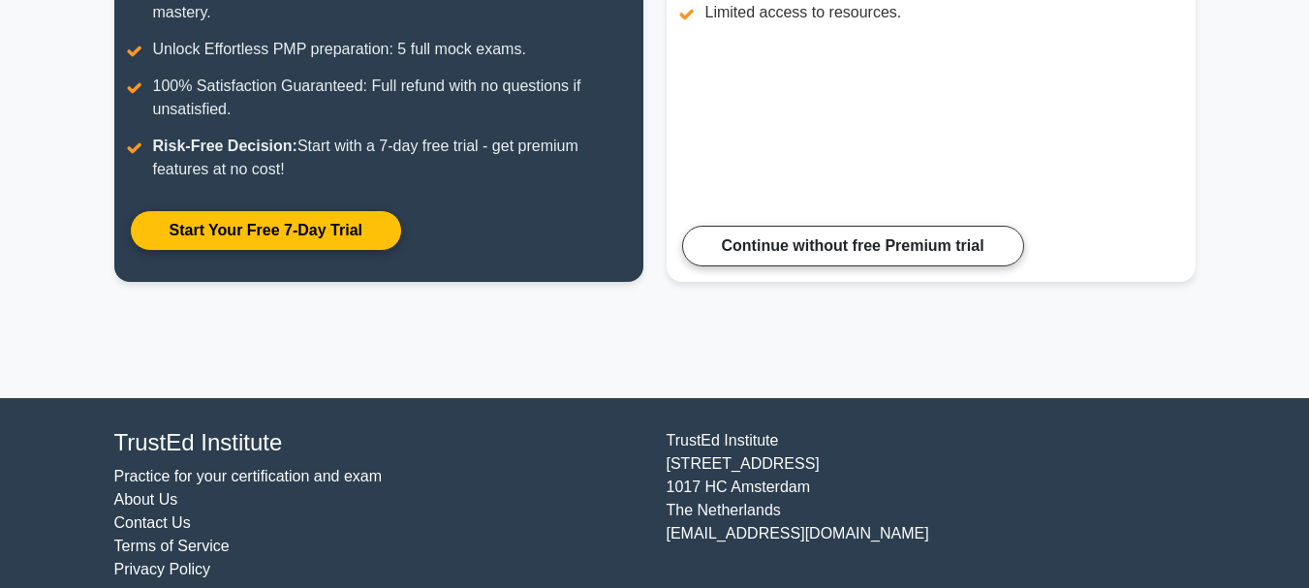
scroll to position [463, 0]
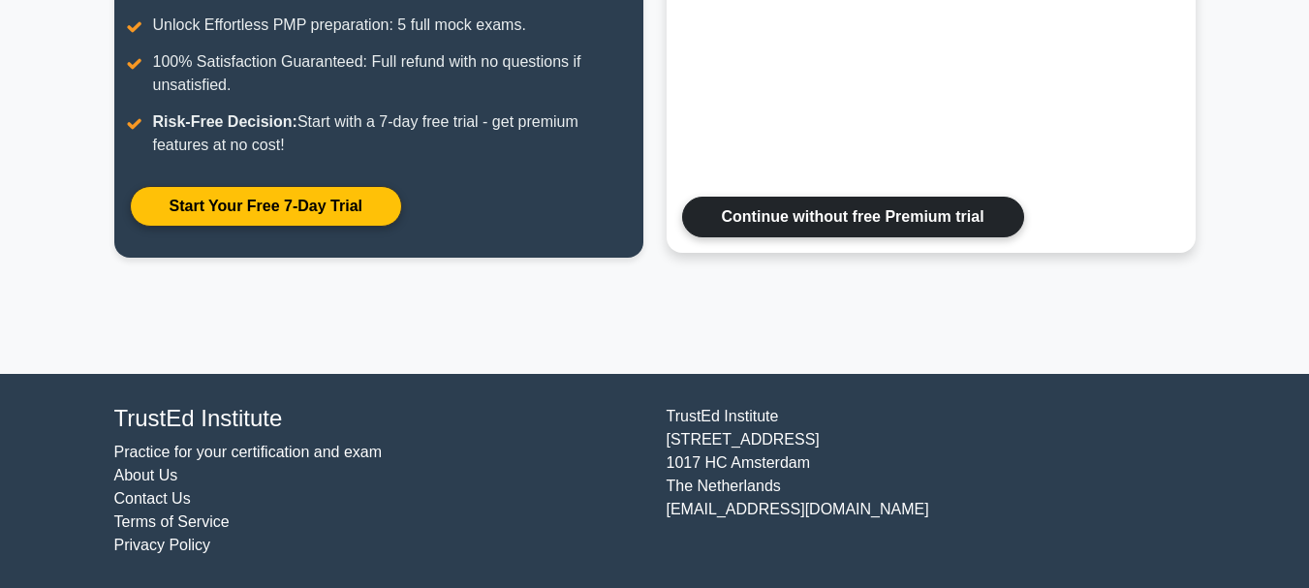
click at [865, 214] on link "Continue without free Premium trial" at bounding box center [853, 217] width 342 height 41
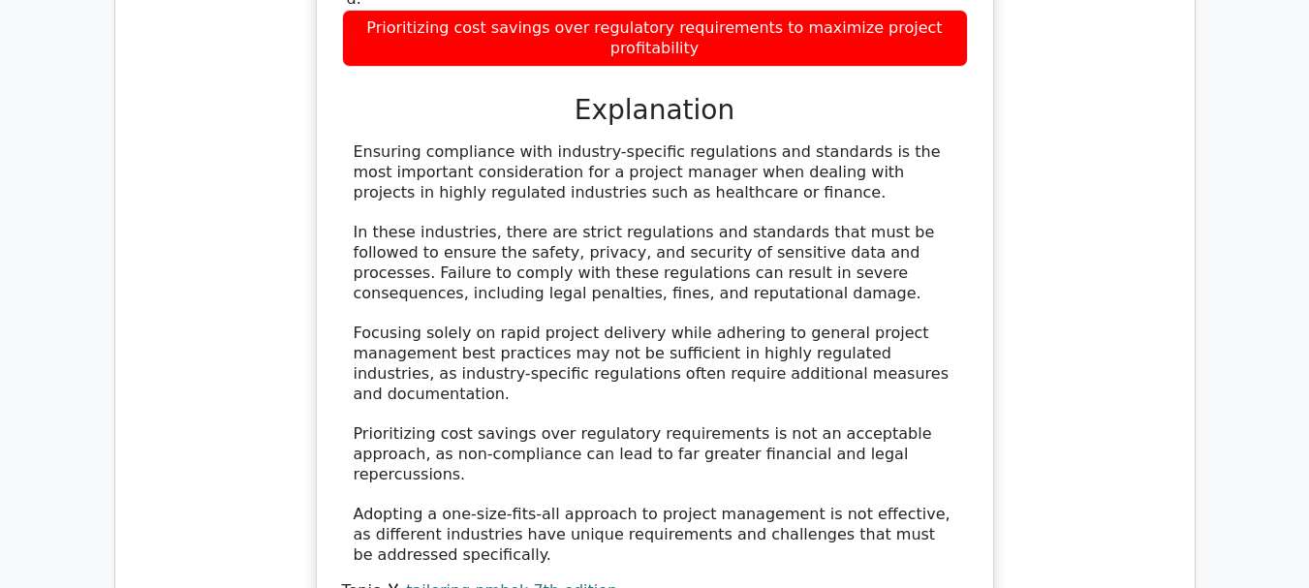
scroll to position [3621, 0]
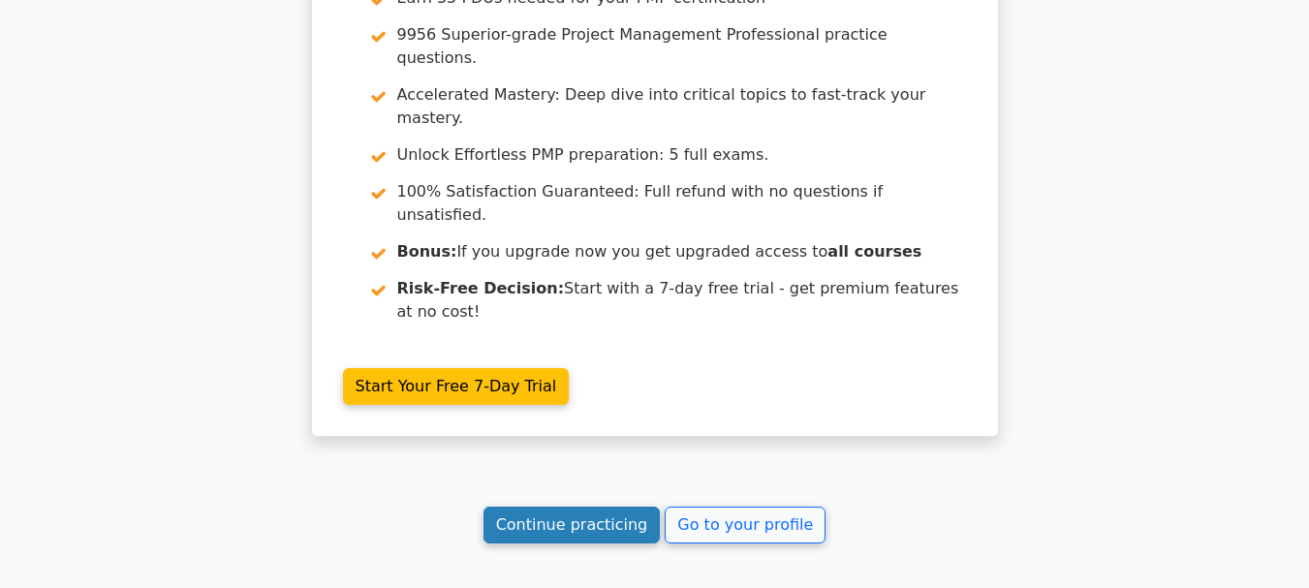
click at [592, 507] on link "Continue practicing" at bounding box center [571, 525] width 177 height 37
